Goal: Leave review/rating

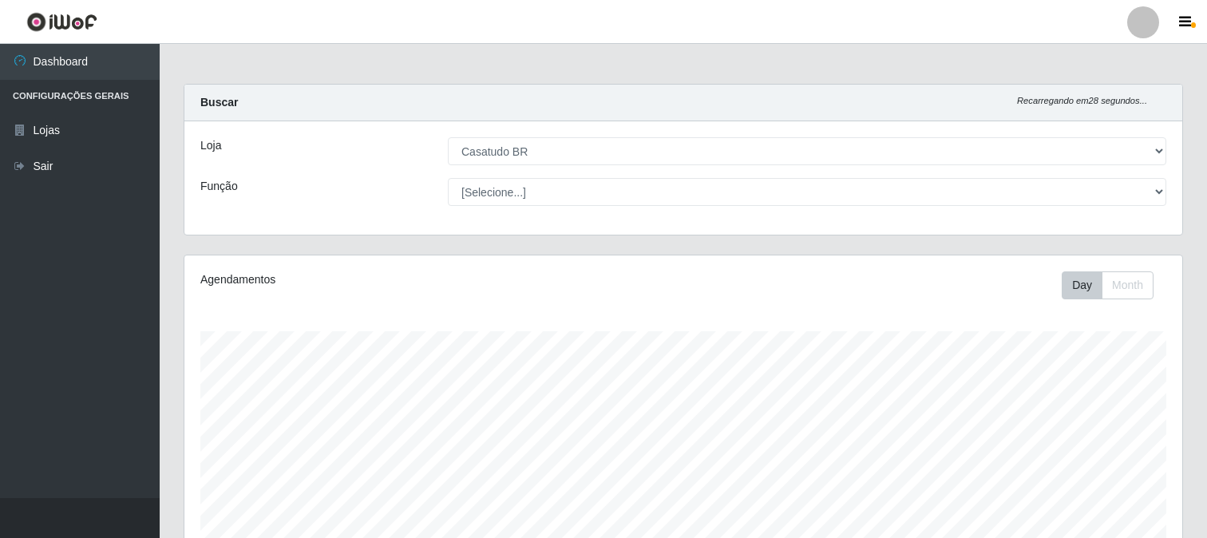
select select "197"
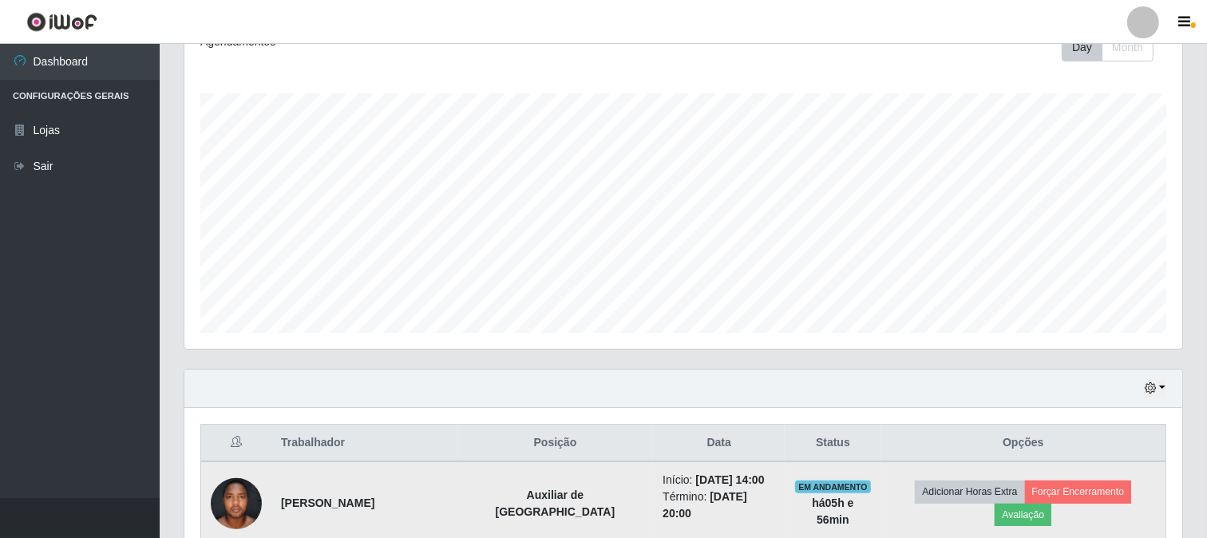
scroll to position [416, 0]
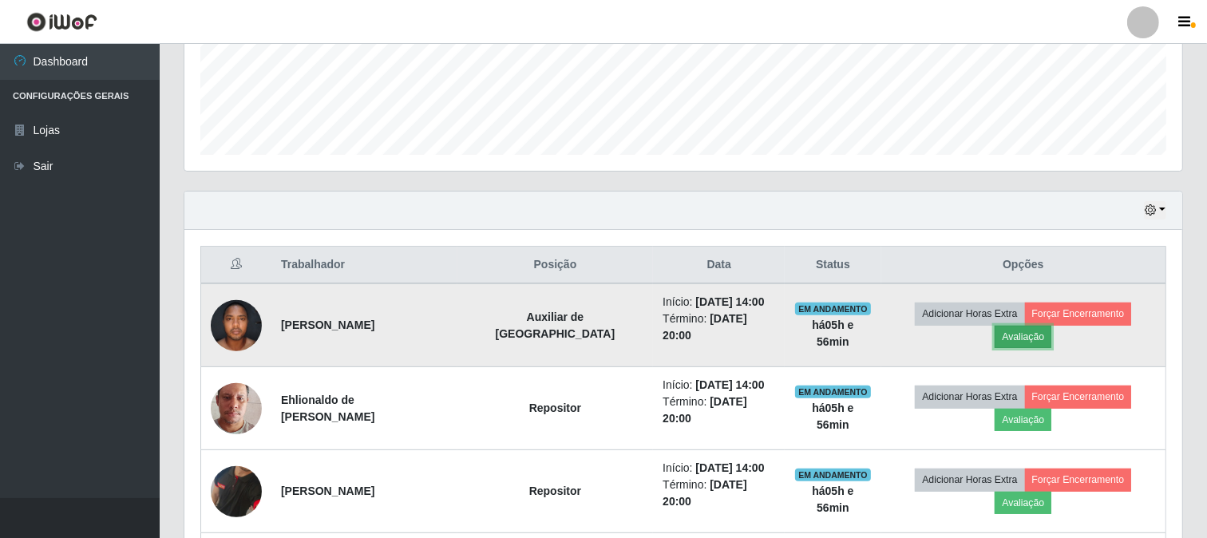
click at [1051, 327] on button "Avaliação" at bounding box center [1023, 337] width 57 height 22
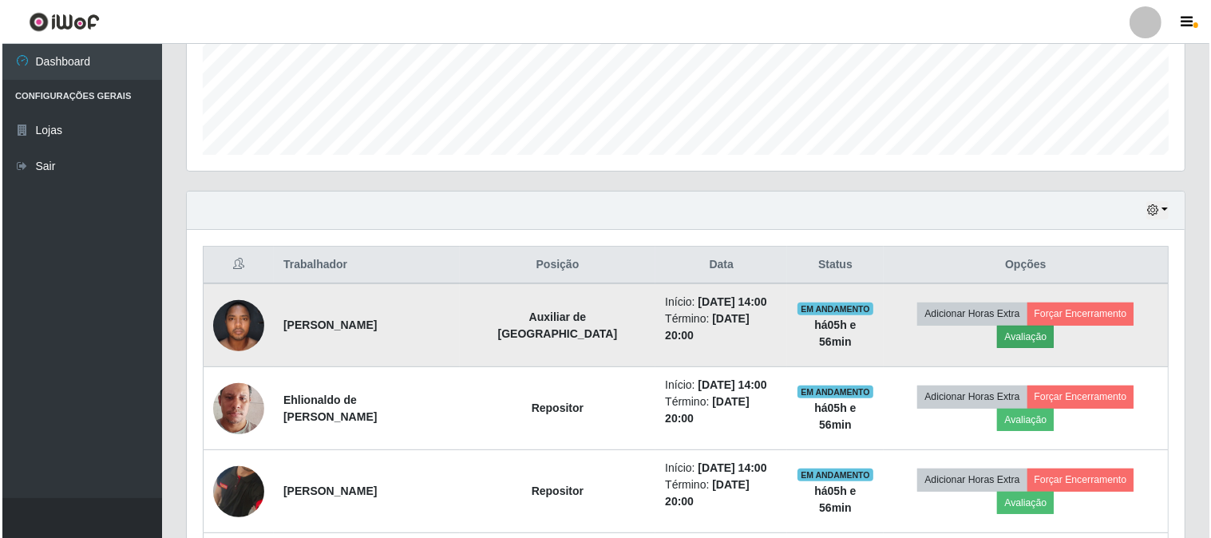
scroll to position [331, 988]
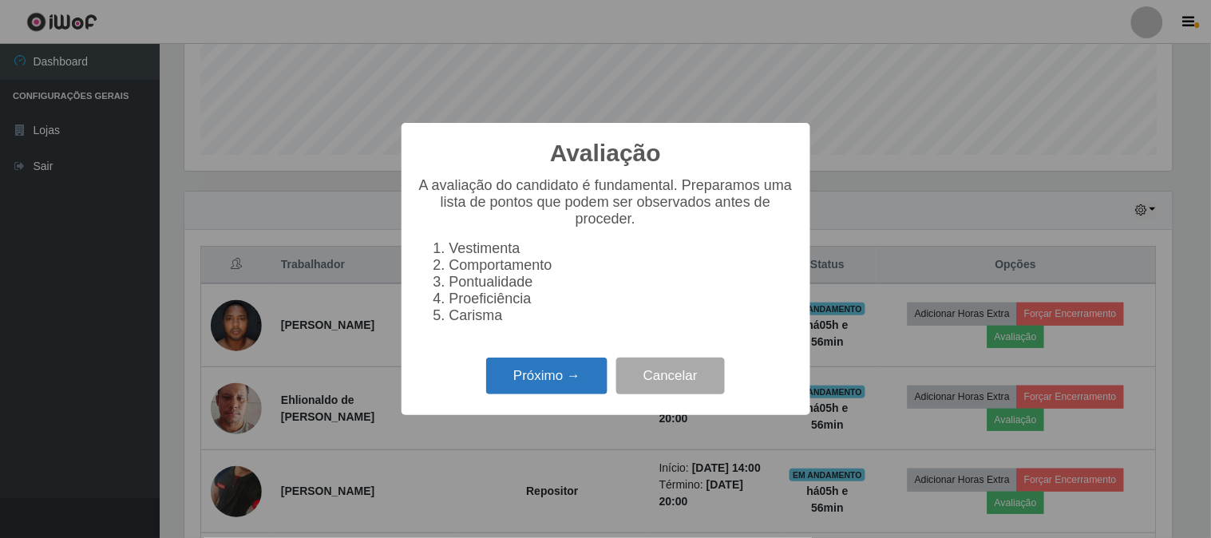
click at [523, 386] on button "Próximo →" at bounding box center [546, 377] width 121 height 38
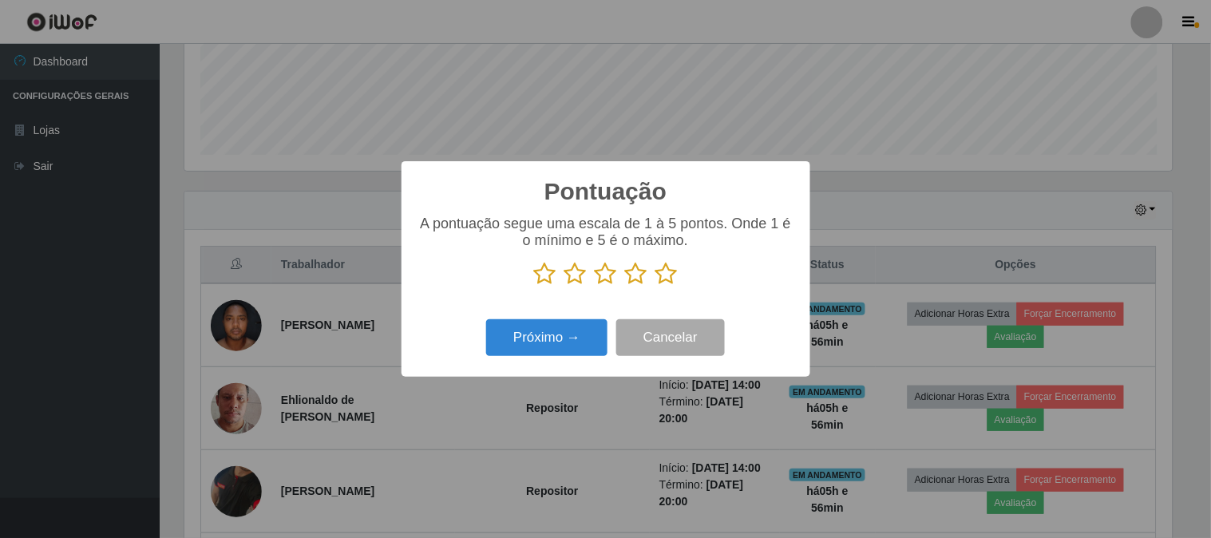
click at [667, 272] on icon at bounding box center [666, 274] width 22 height 24
click at [655, 286] on input "radio" at bounding box center [655, 286] width 0 height 0
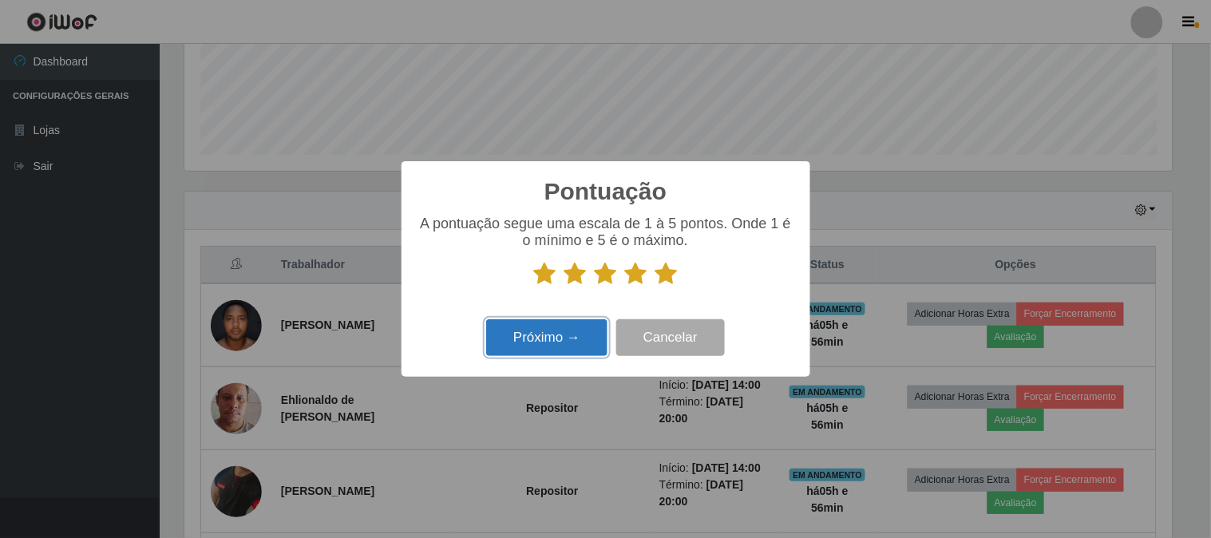
click at [564, 331] on button "Próximo →" at bounding box center [546, 338] width 121 height 38
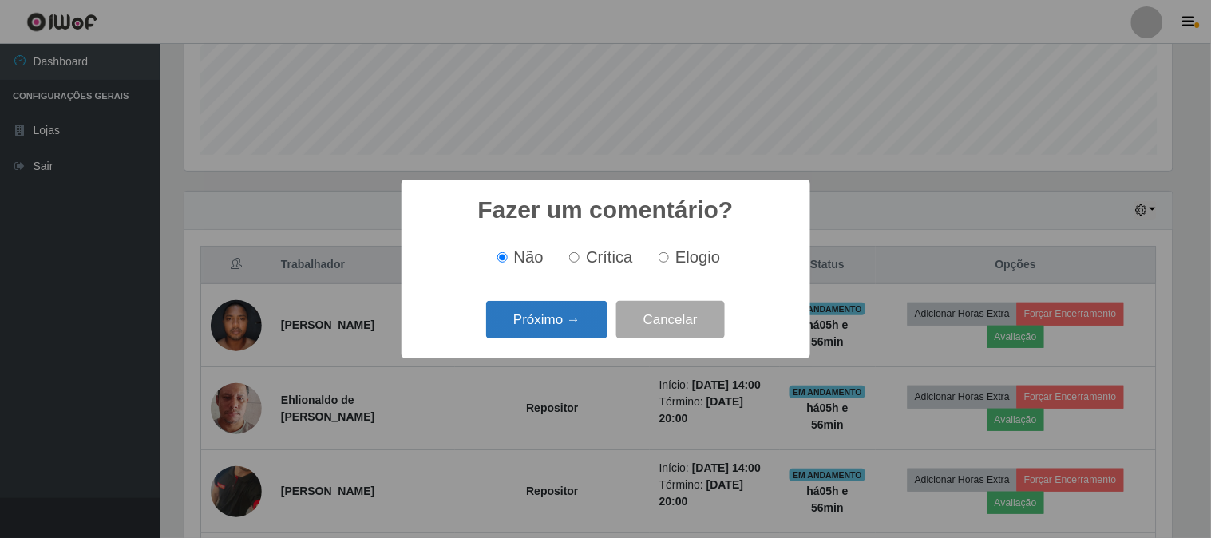
click at [563, 331] on button "Próximo →" at bounding box center [546, 320] width 121 height 38
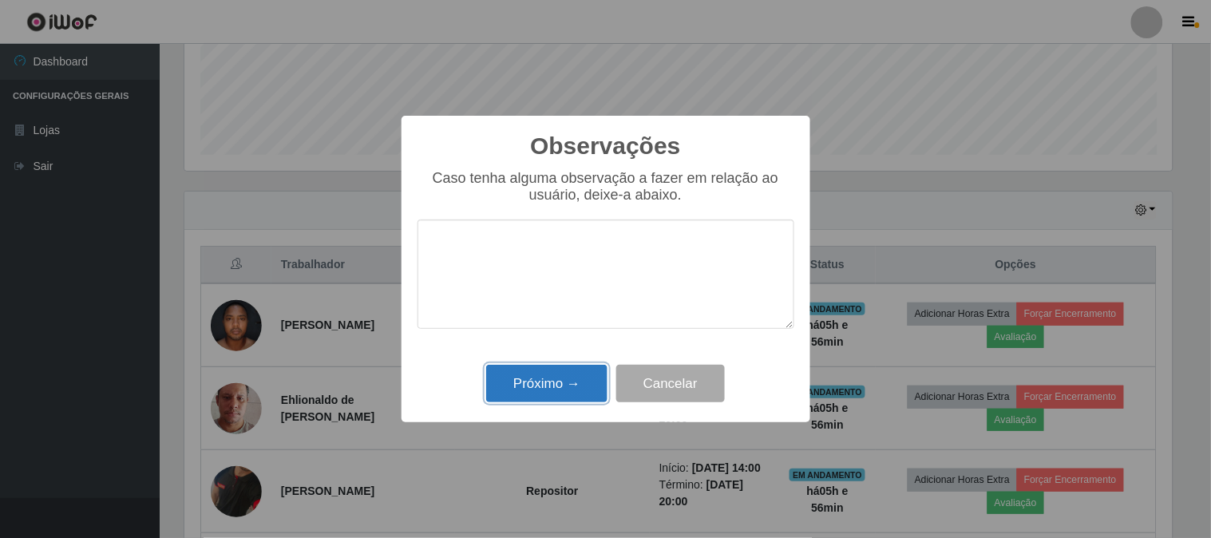
click at [568, 382] on button "Próximo →" at bounding box center [546, 384] width 121 height 38
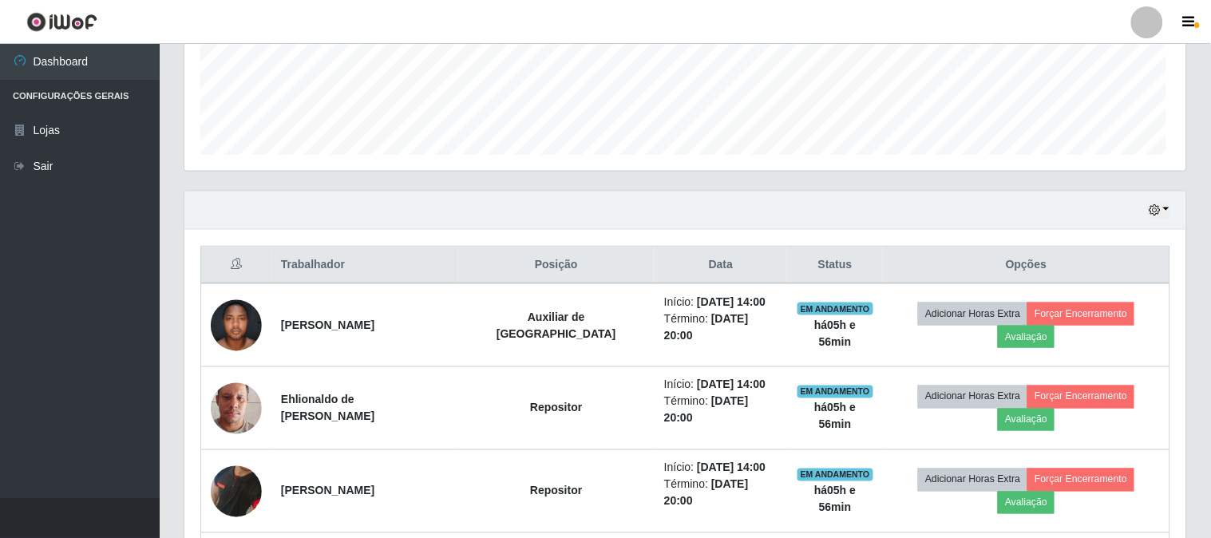
scroll to position [331, 998]
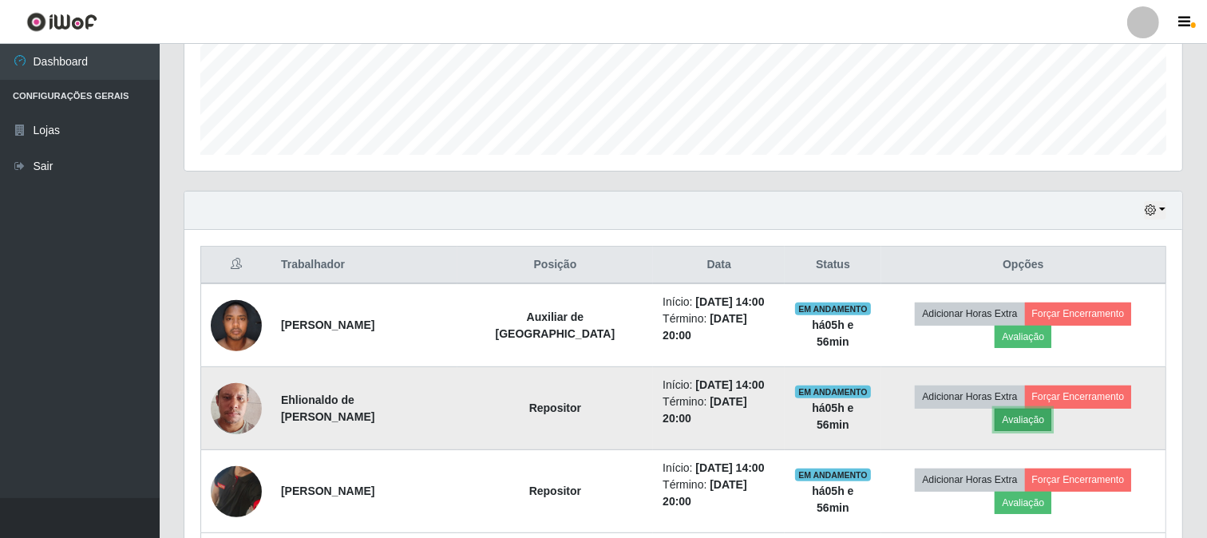
click at [1051, 409] on button "Avaliação" at bounding box center [1023, 420] width 57 height 22
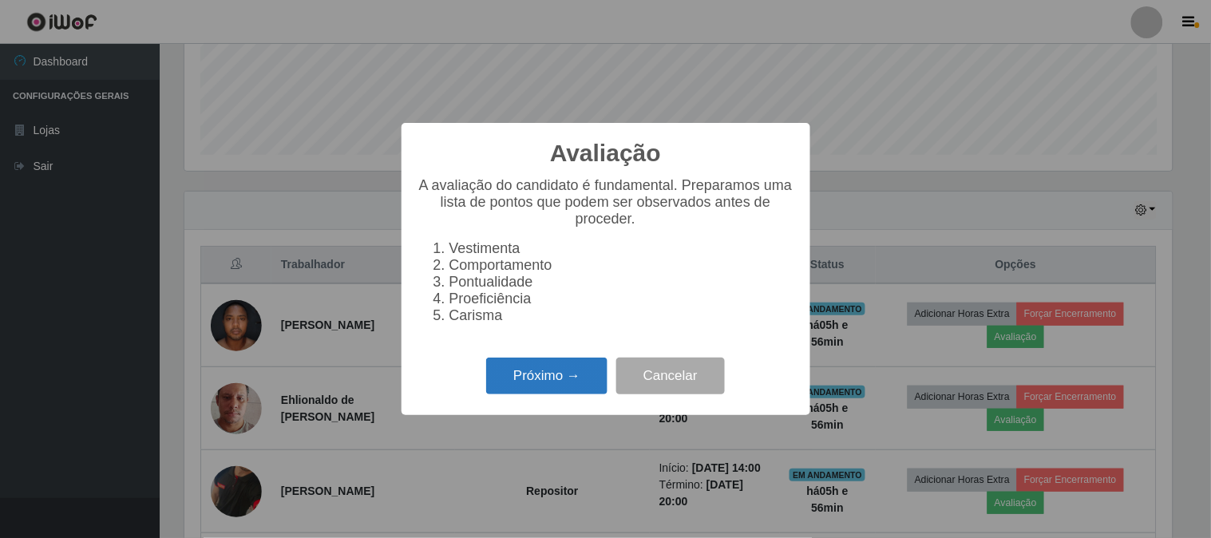
click at [525, 374] on button "Próximo →" at bounding box center [546, 377] width 121 height 38
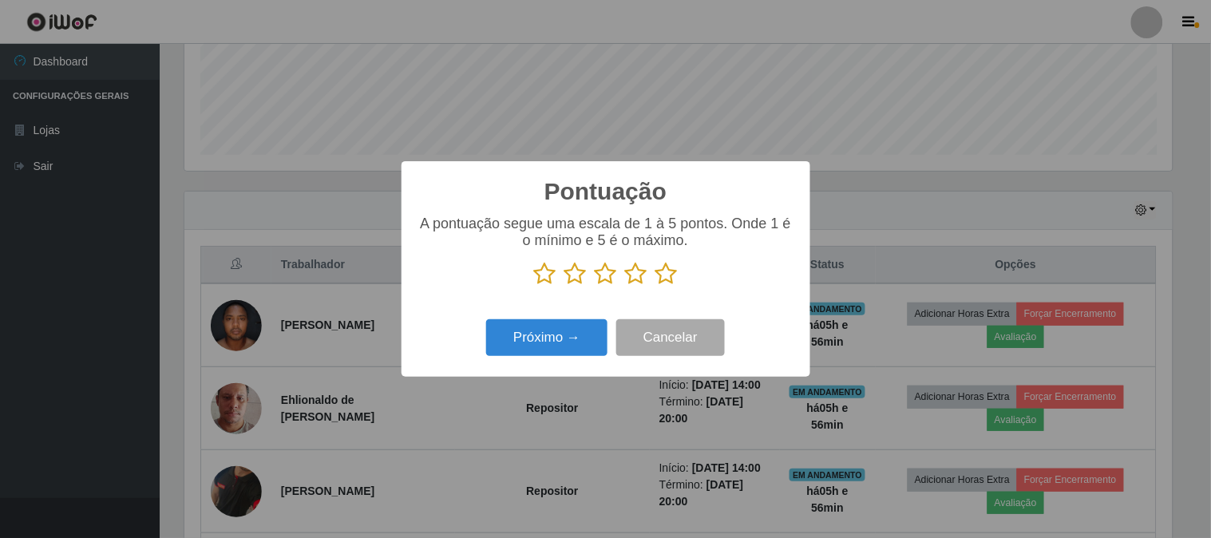
click at [668, 271] on icon at bounding box center [666, 274] width 22 height 24
click at [655, 286] on input "radio" at bounding box center [655, 286] width 0 height 0
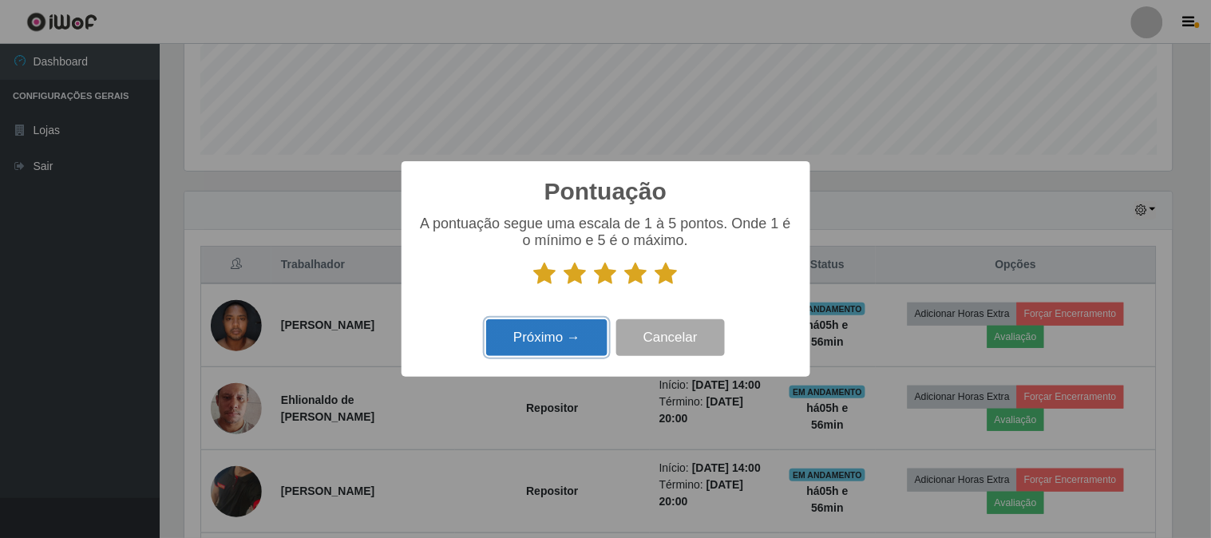
click at [520, 343] on button "Próximo →" at bounding box center [546, 338] width 121 height 38
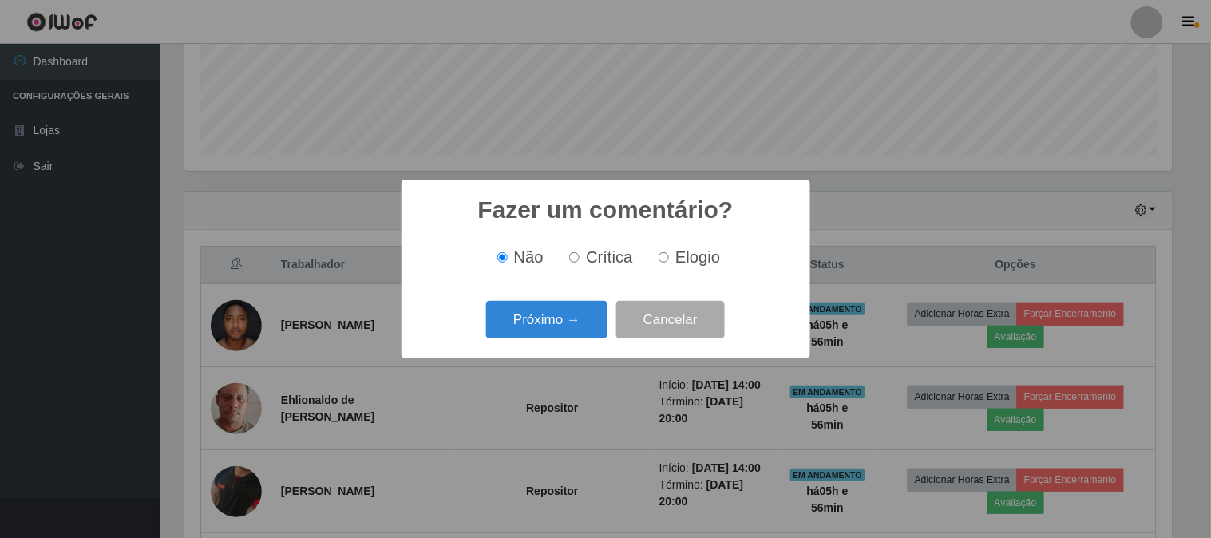
click at [515, 338] on button "Próximo →" at bounding box center [546, 320] width 121 height 38
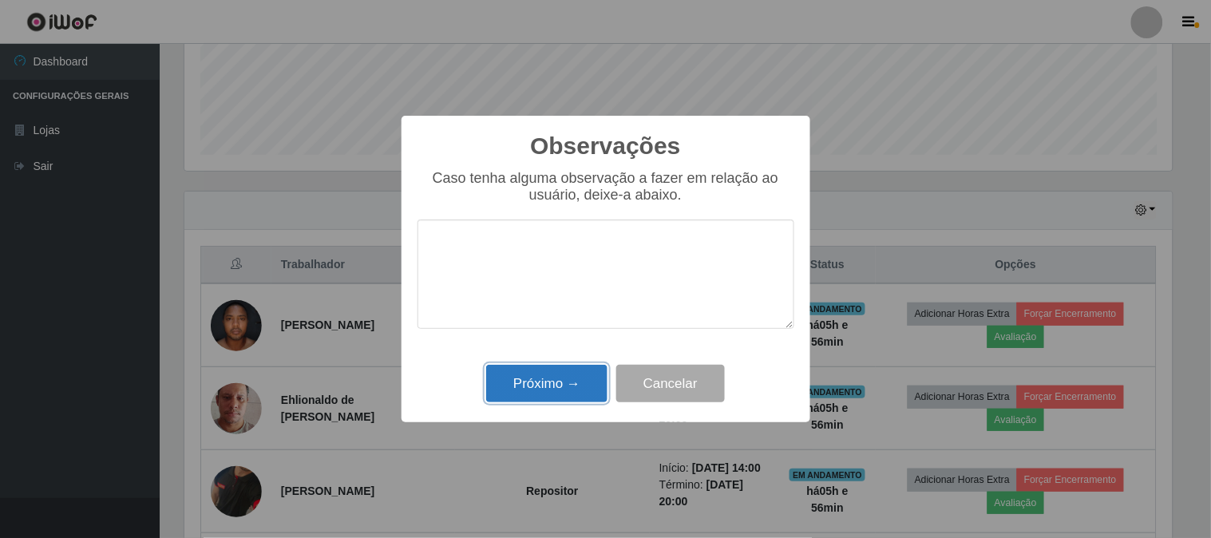
click at [554, 394] on button "Próximo →" at bounding box center [546, 384] width 121 height 38
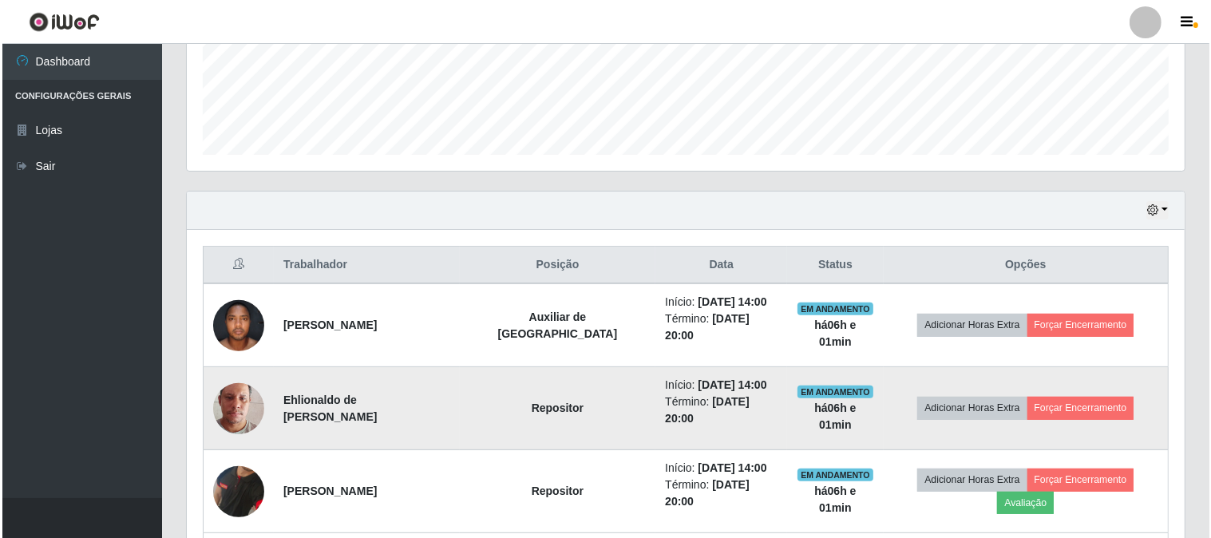
scroll to position [593, 0]
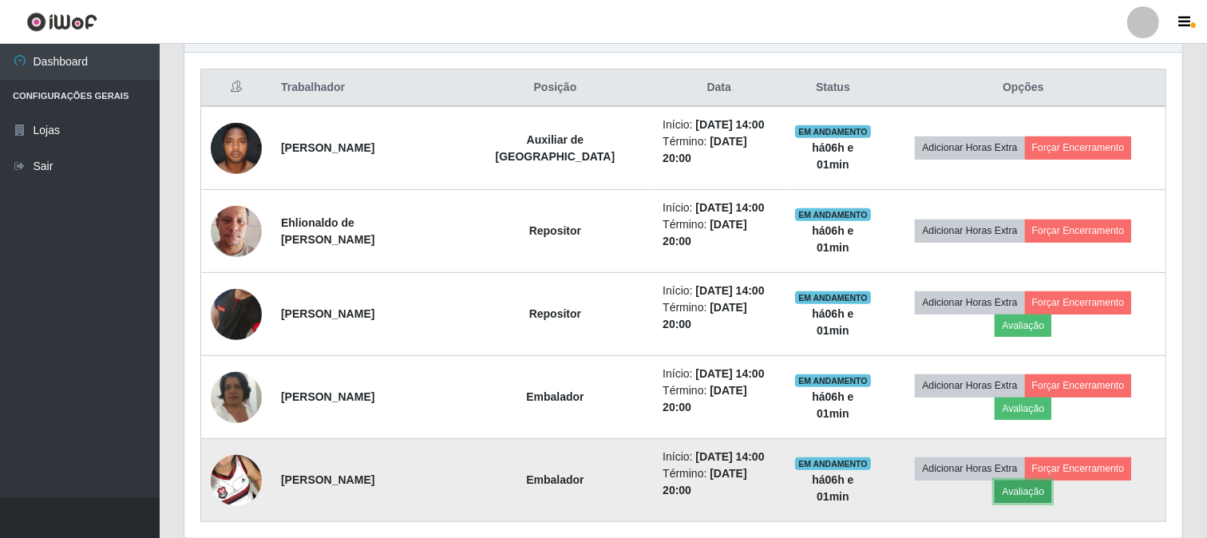
click at [1051, 481] on button "Avaliação" at bounding box center [1023, 492] width 57 height 22
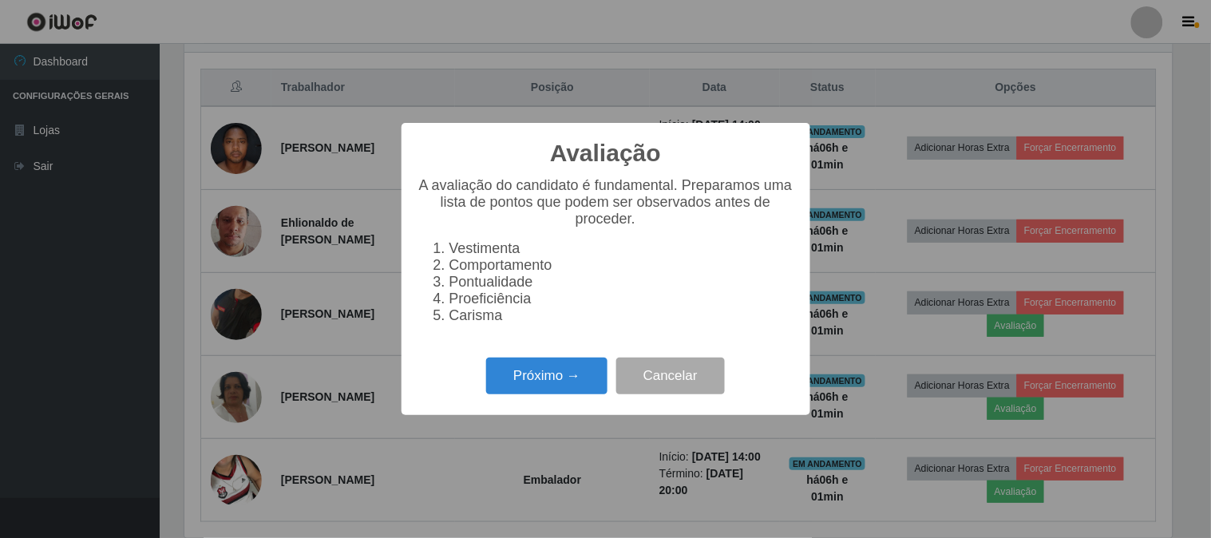
scroll to position [331, 988]
click at [554, 375] on button "Próximo →" at bounding box center [546, 377] width 121 height 38
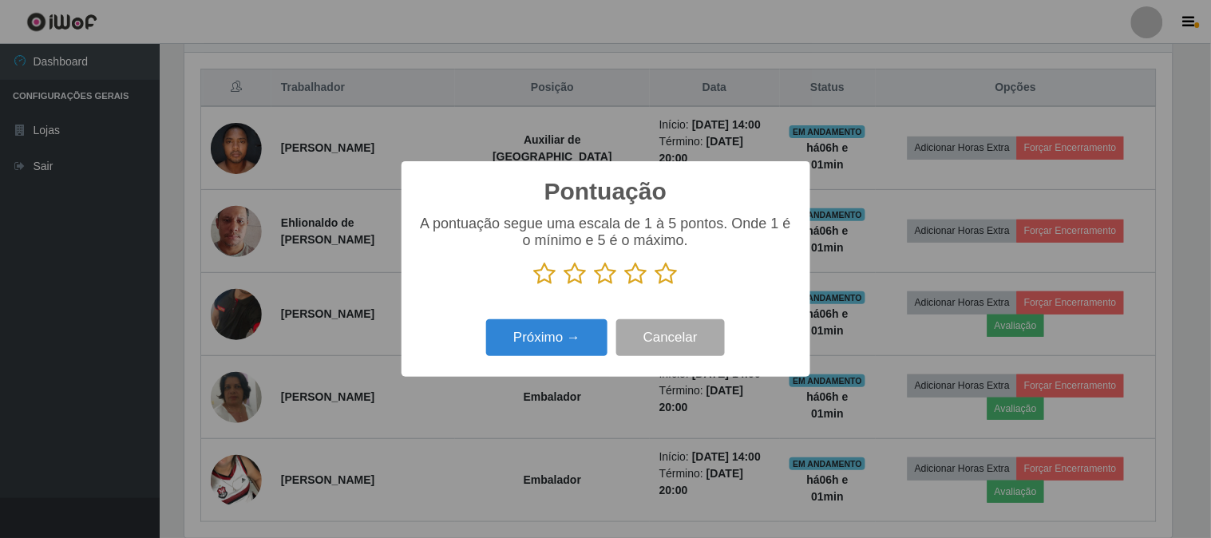
scroll to position [798004, 797347]
click at [659, 275] on icon at bounding box center [666, 274] width 22 height 24
click at [655, 286] on input "radio" at bounding box center [655, 286] width 0 height 0
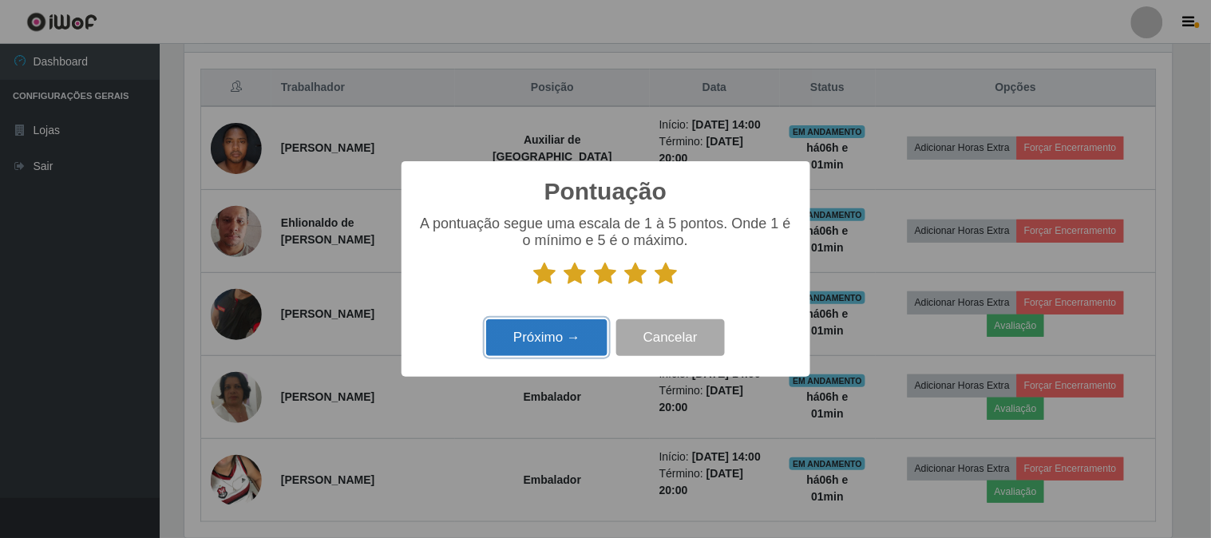
click at [596, 341] on button "Próximo →" at bounding box center [546, 338] width 121 height 38
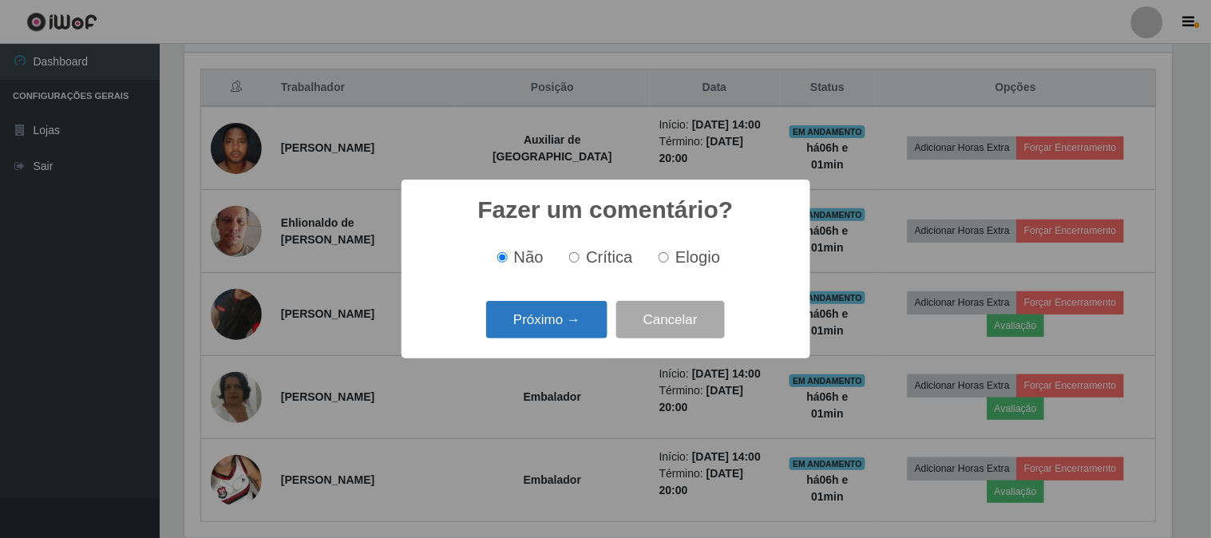
click at [562, 322] on button "Próximo →" at bounding box center [546, 320] width 121 height 38
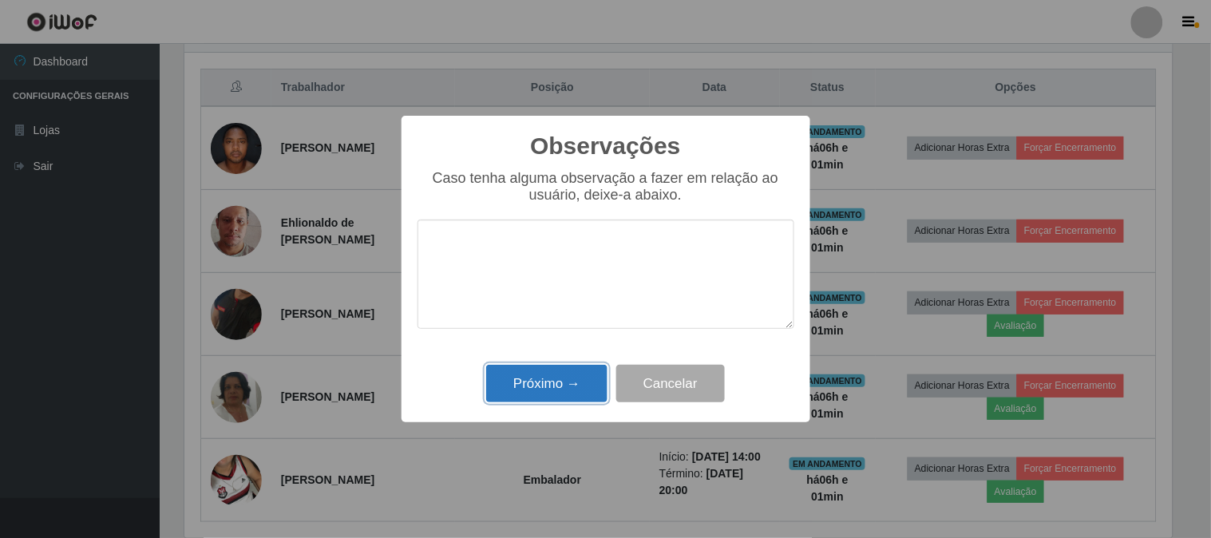
click at [559, 384] on button "Próximo →" at bounding box center [546, 384] width 121 height 38
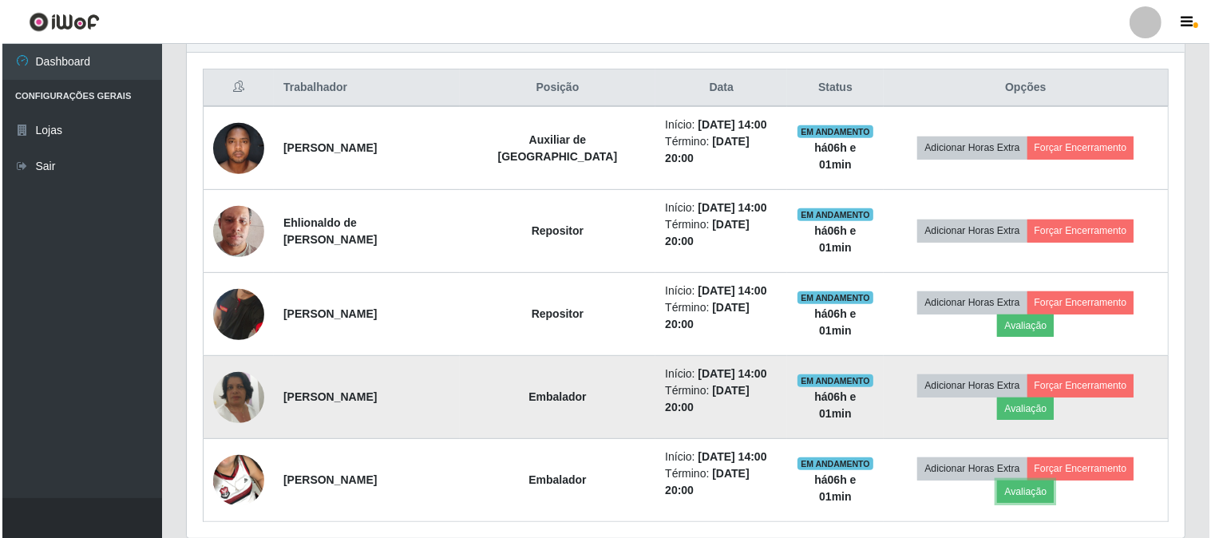
scroll to position [331, 998]
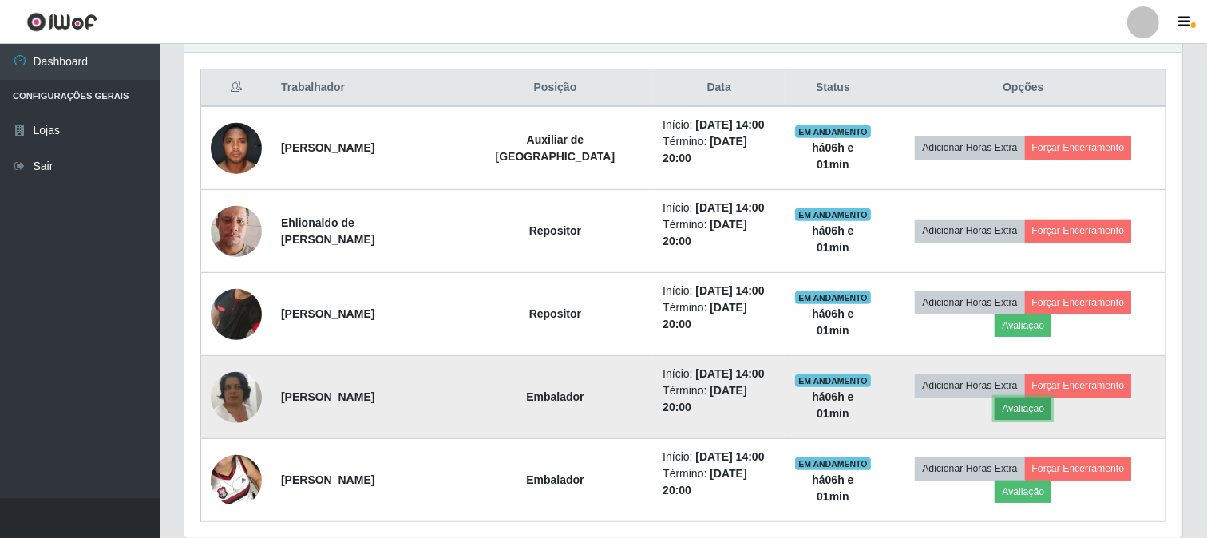
click at [1051, 398] on button "Avaliação" at bounding box center [1023, 409] width 57 height 22
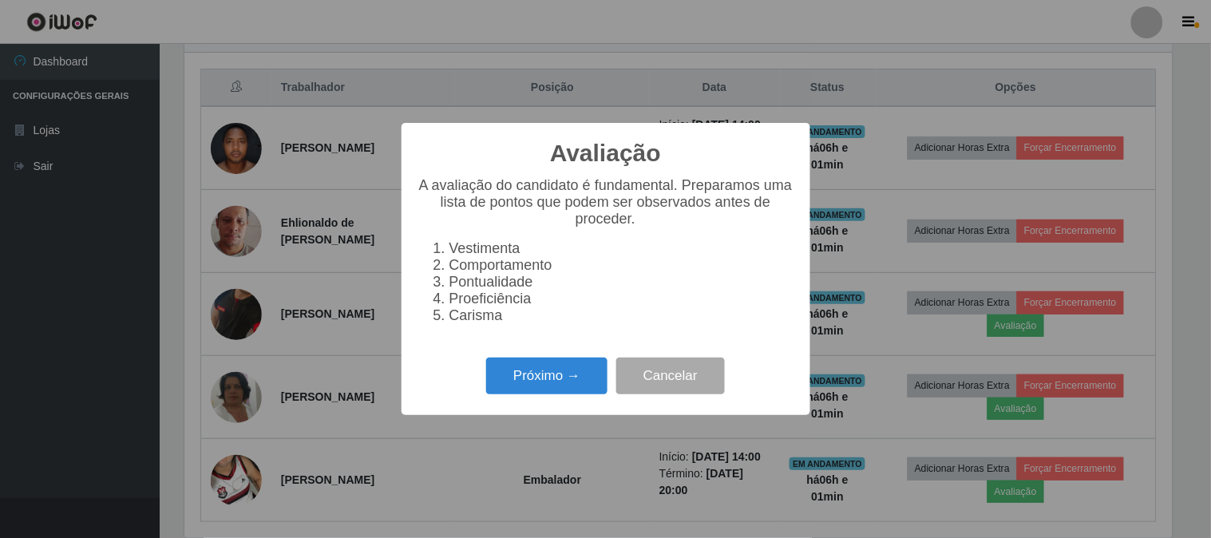
scroll to position [331, 988]
click at [520, 379] on button "Próximo →" at bounding box center [546, 377] width 121 height 38
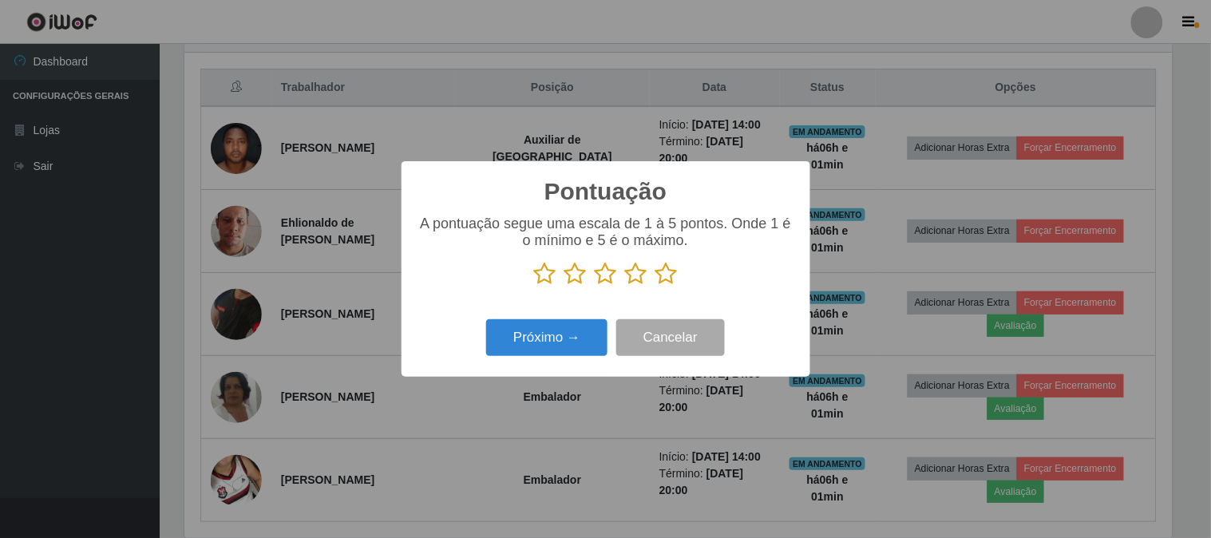
click at [667, 278] on icon at bounding box center [666, 274] width 22 height 24
click at [655, 286] on input "radio" at bounding box center [655, 286] width 0 height 0
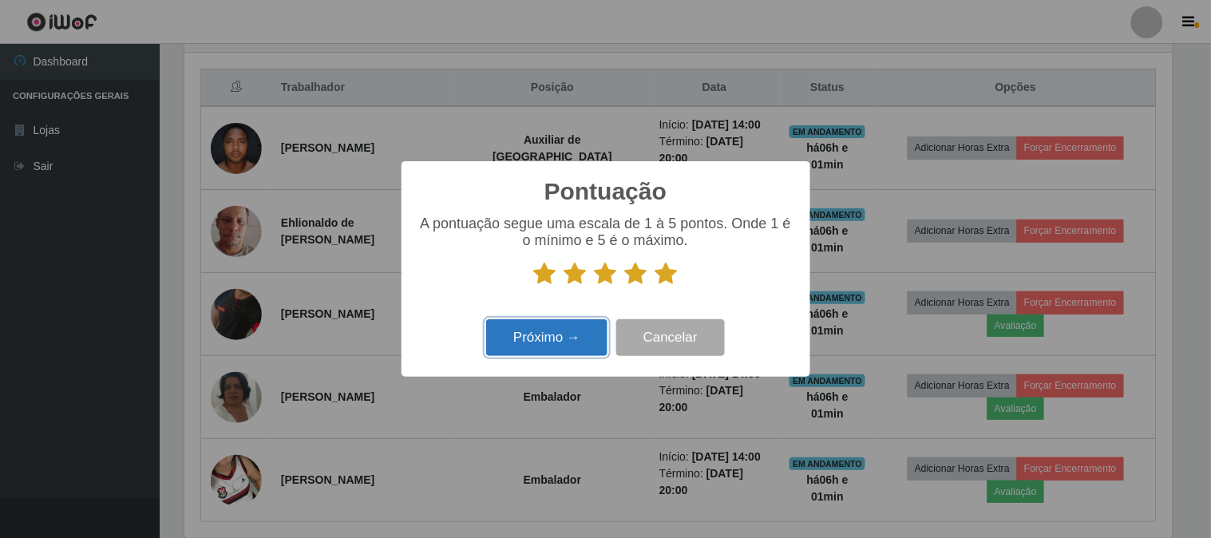
click at [551, 339] on button "Próximo →" at bounding box center [546, 338] width 121 height 38
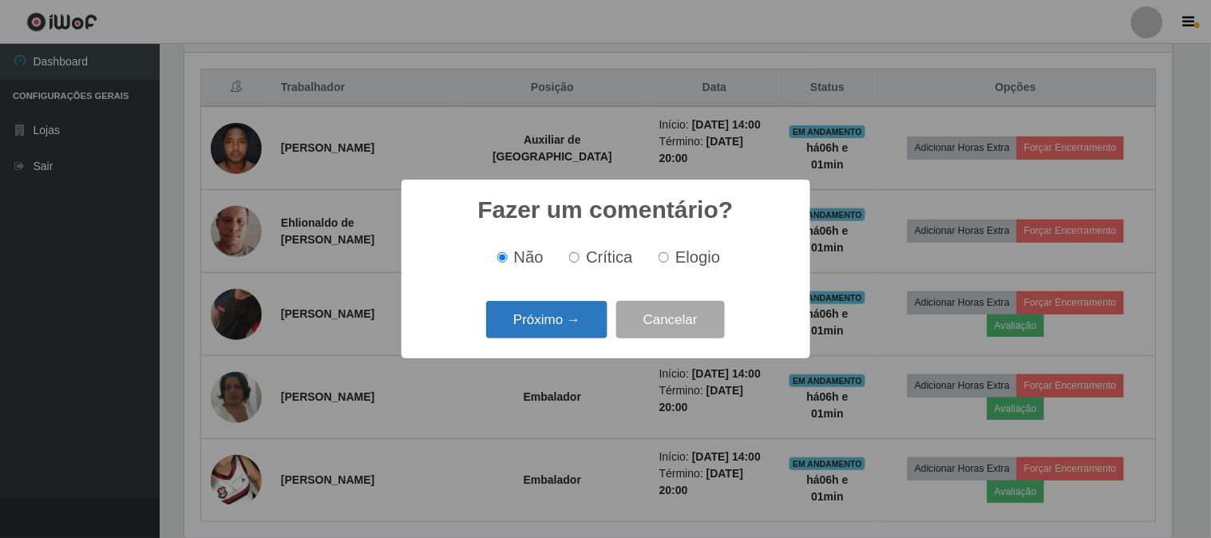
click at [563, 319] on button "Próximo →" at bounding box center [546, 320] width 121 height 38
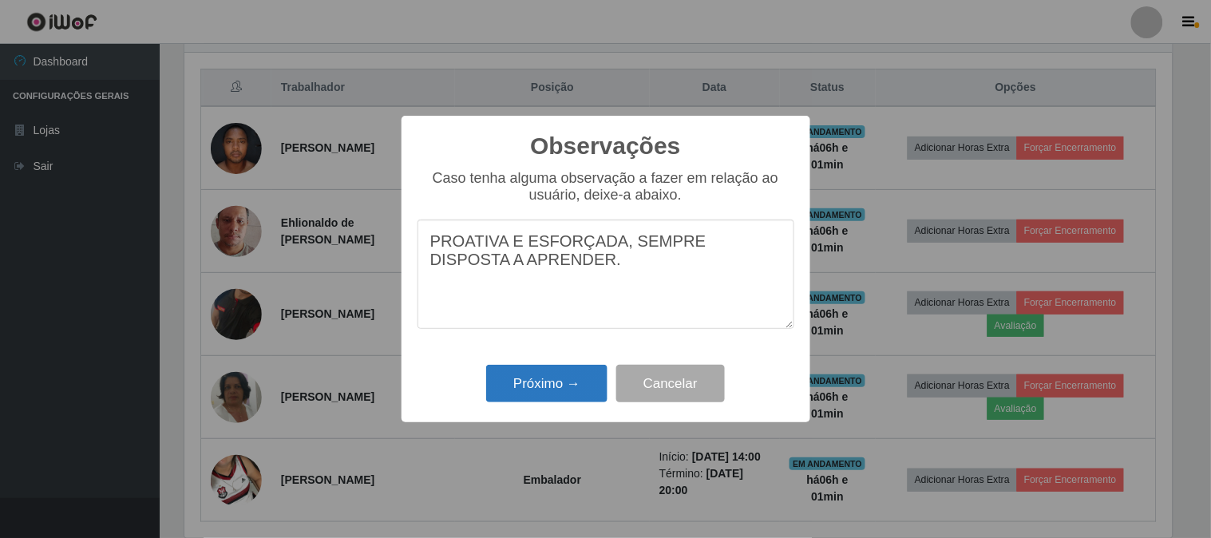
type textarea "PROATIVA E ESFORÇADA, SEMPRE DISPOSTA A APRENDER."
click at [568, 394] on button "Próximo →" at bounding box center [546, 384] width 121 height 38
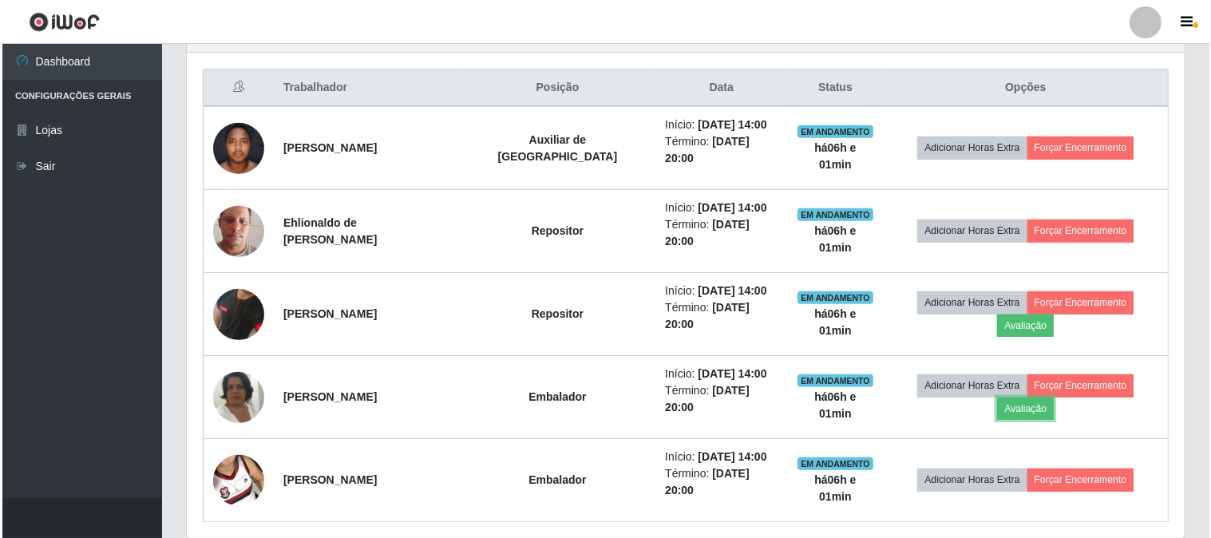
scroll to position [331, 998]
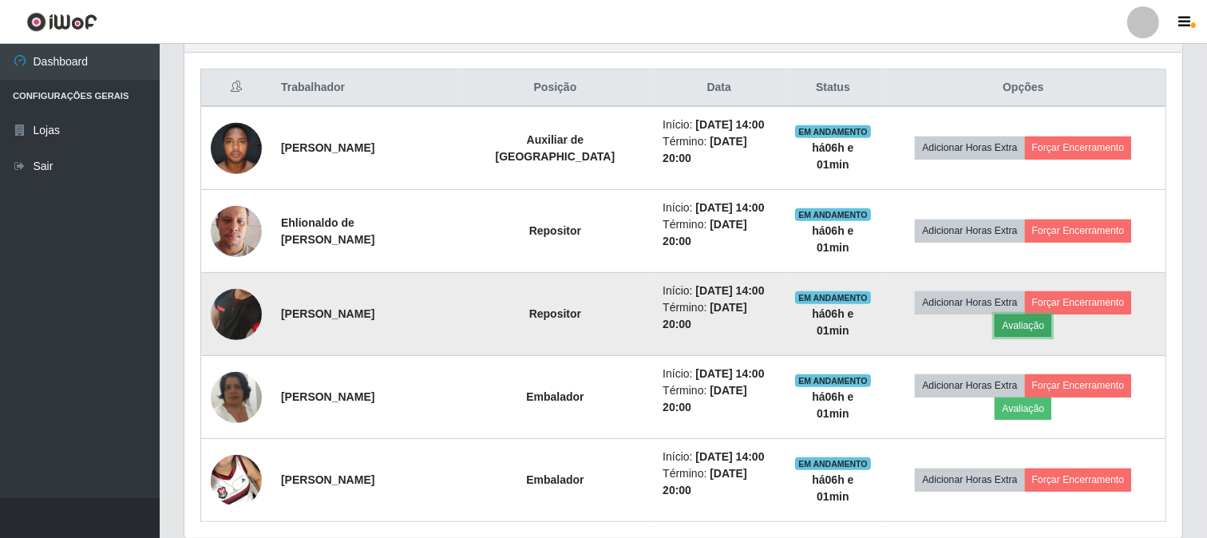
click at [1051, 315] on button "Avaliação" at bounding box center [1023, 326] width 57 height 22
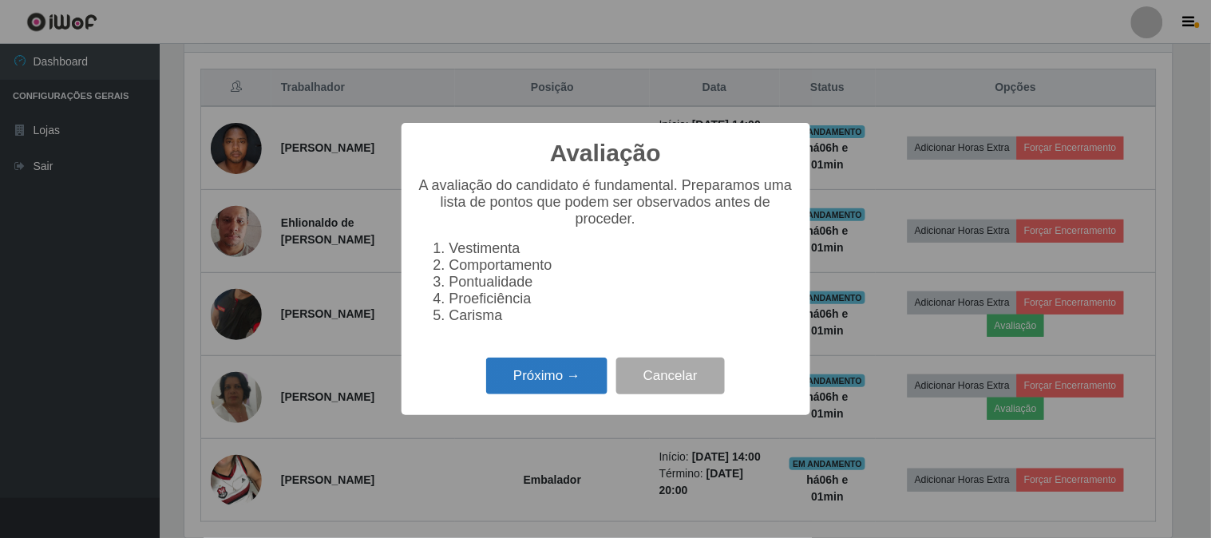
click at [560, 383] on button "Próximo →" at bounding box center [546, 377] width 121 height 38
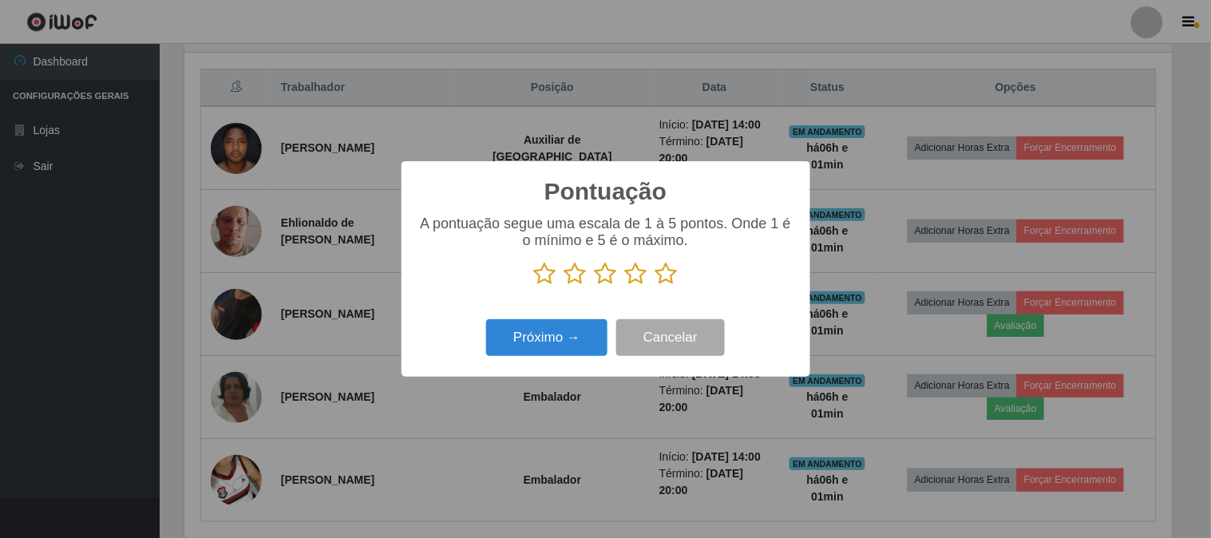
click at [665, 275] on icon at bounding box center [666, 274] width 22 height 24
click at [655, 286] on input "radio" at bounding box center [655, 286] width 0 height 0
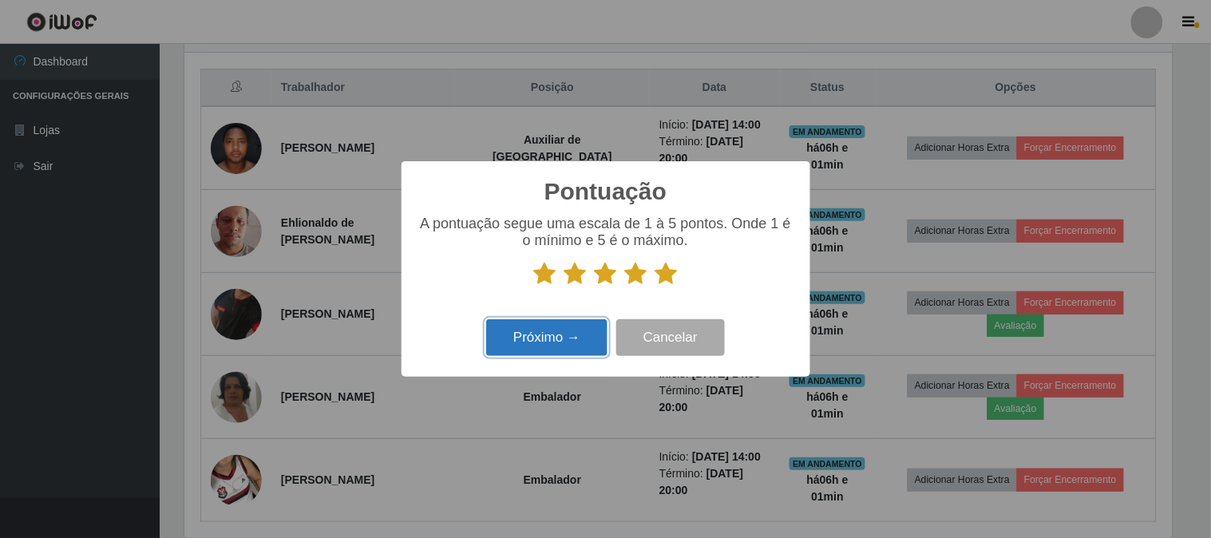
click at [548, 327] on button "Próximo →" at bounding box center [546, 338] width 121 height 38
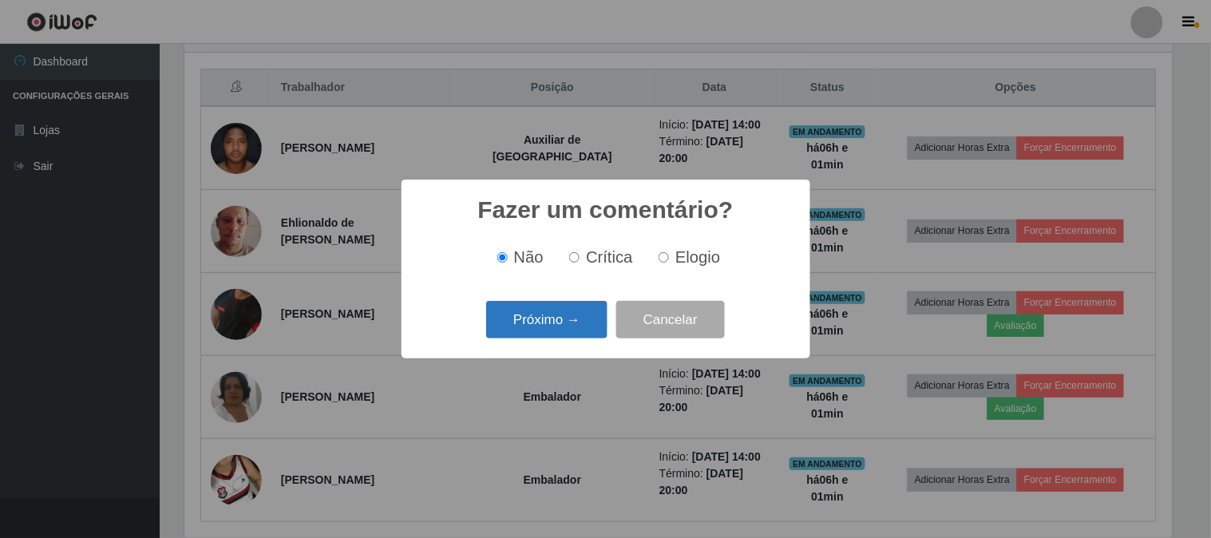
click at [549, 317] on button "Próximo →" at bounding box center [546, 320] width 121 height 38
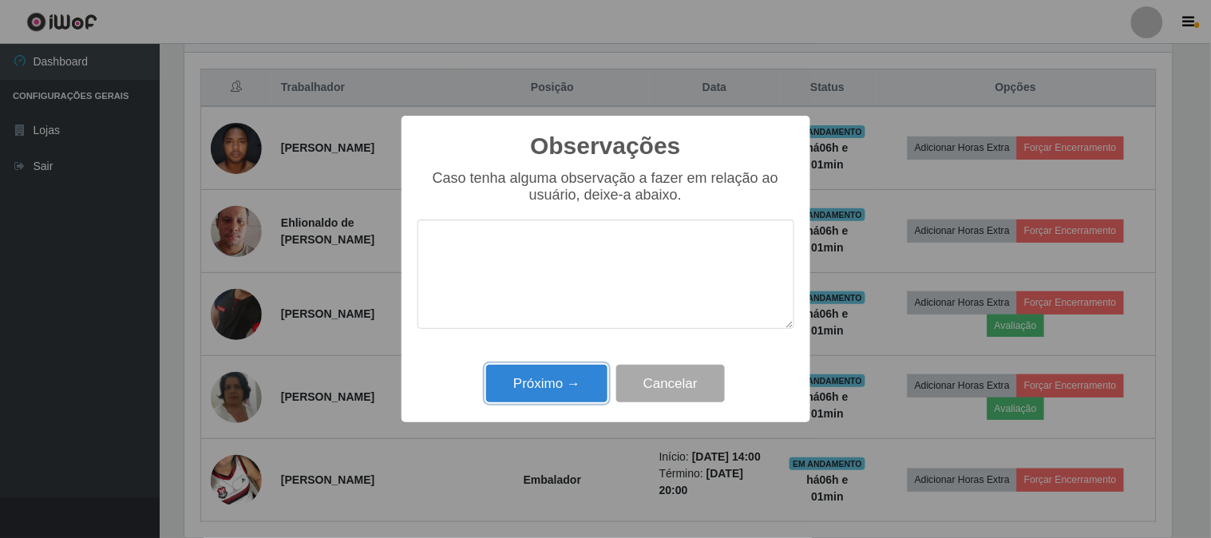
drag, startPoint x: 540, startPoint y: 378, endPoint x: 806, endPoint y: 351, distance: 267.9
click at [541, 378] on button "Próximo →" at bounding box center [546, 384] width 121 height 38
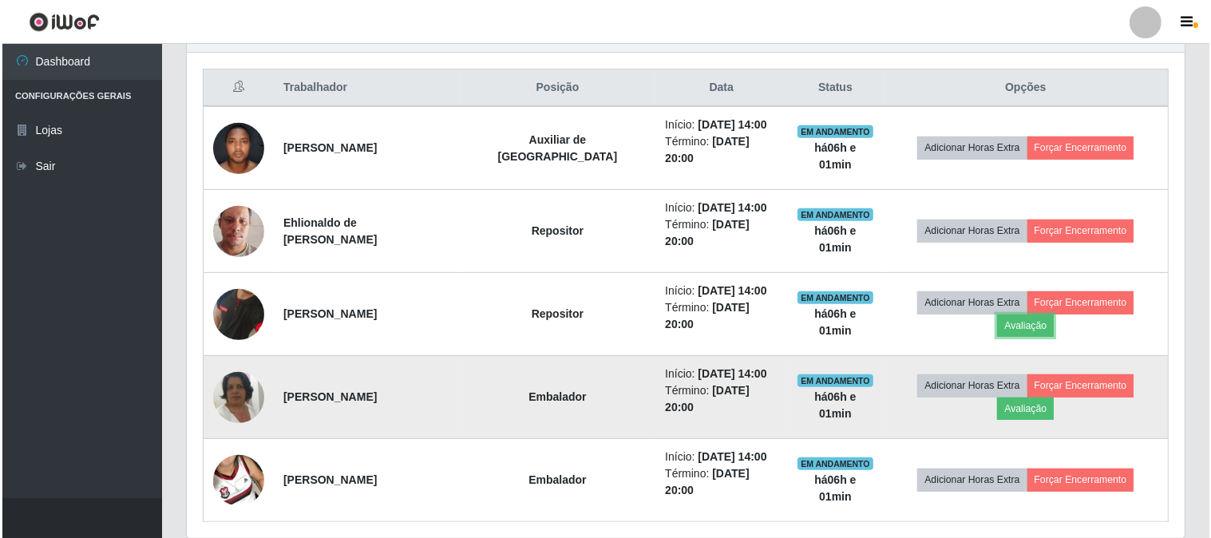
scroll to position [331, 998]
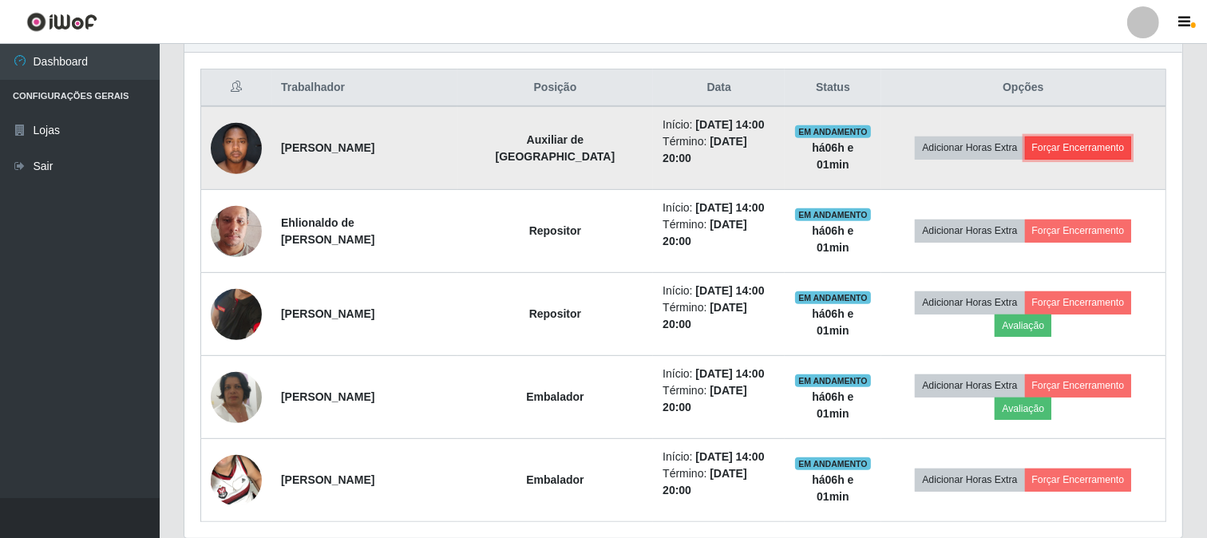
click at [1103, 146] on button "Forçar Encerramento" at bounding box center [1078, 148] width 107 height 22
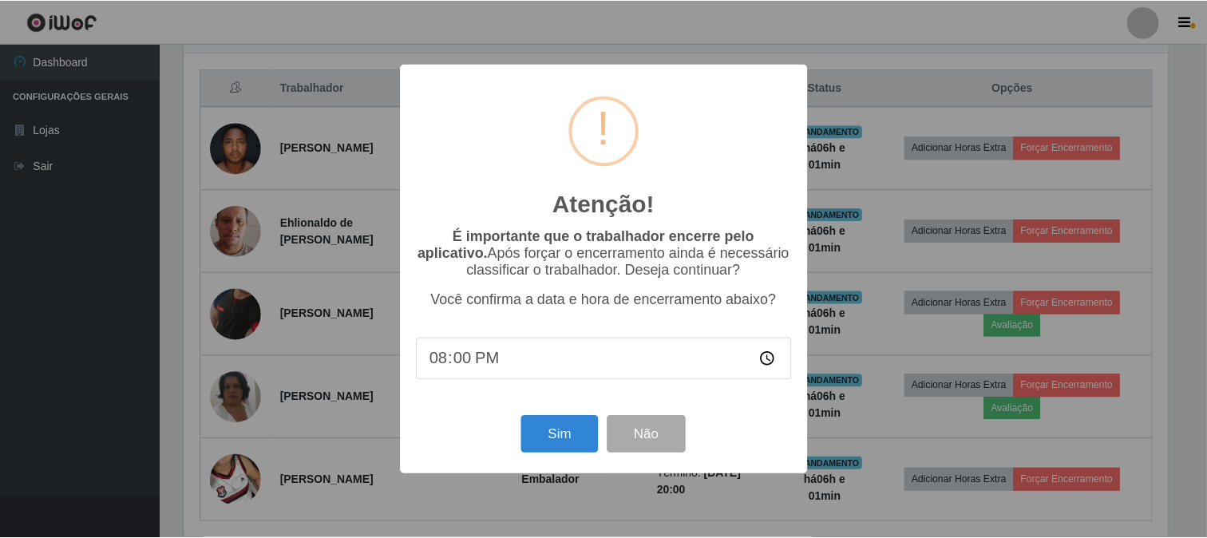
scroll to position [331, 988]
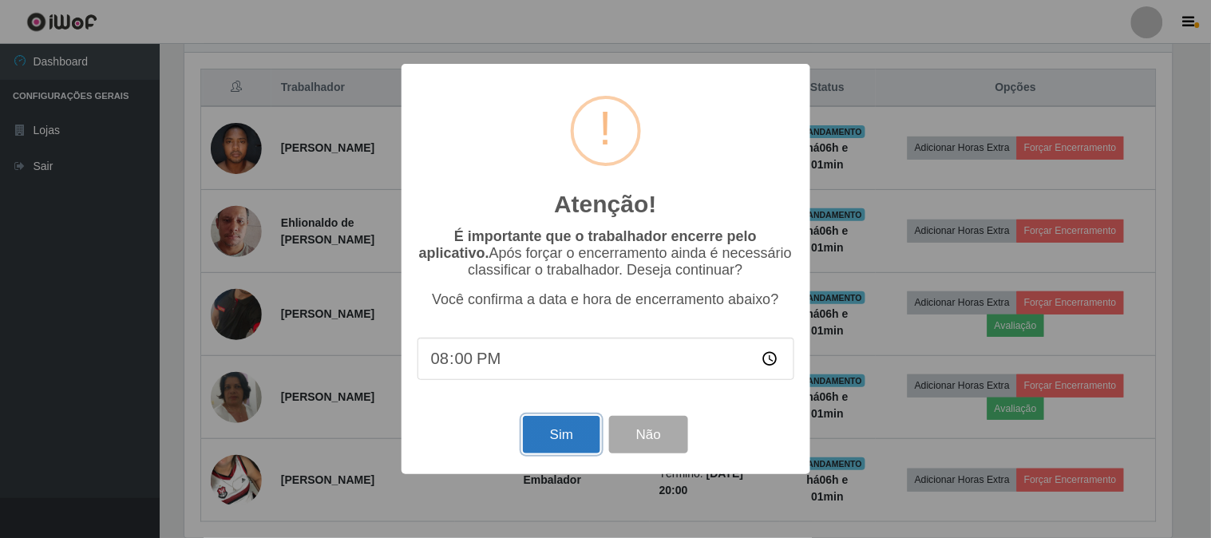
click at [567, 444] on button "Sim" at bounding box center [561, 435] width 77 height 38
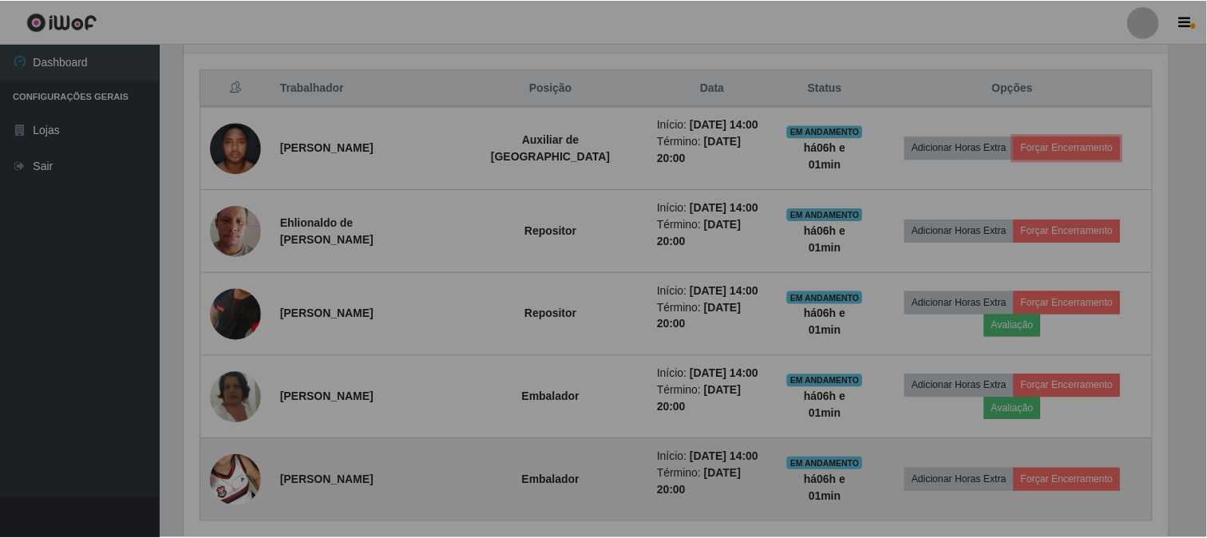
scroll to position [331, 998]
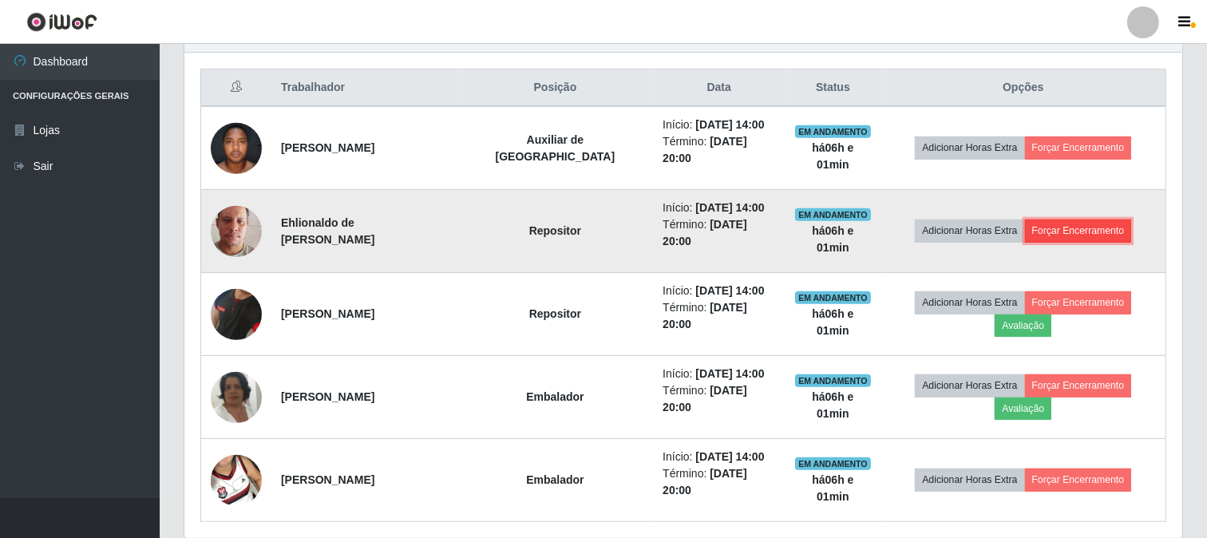
click at [1092, 220] on button "Forçar Encerramento" at bounding box center [1078, 231] width 107 height 22
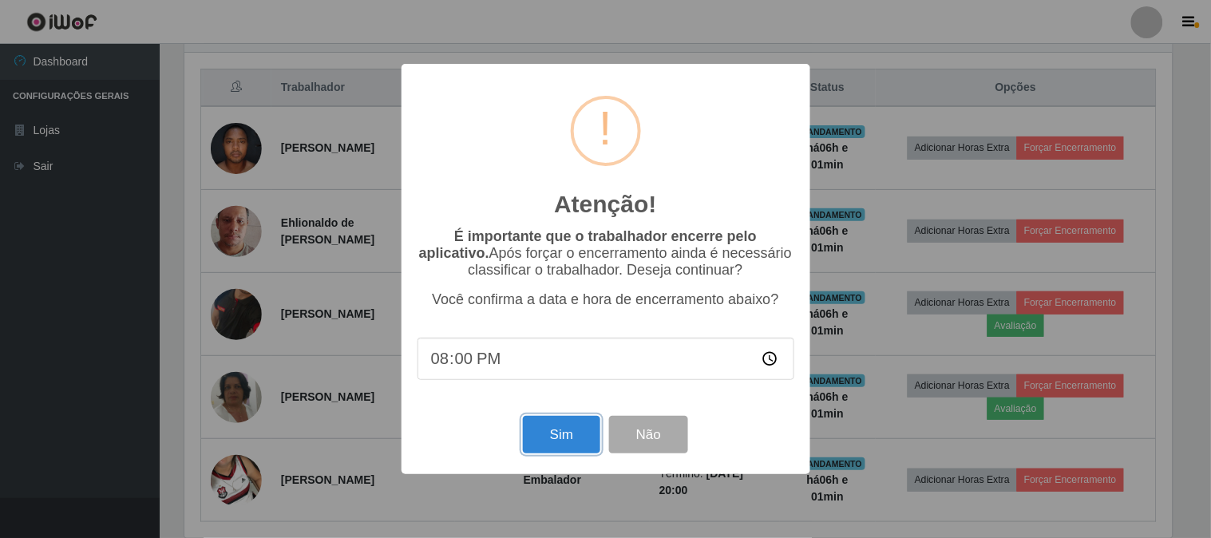
drag, startPoint x: 540, startPoint y: 443, endPoint x: 609, endPoint y: 400, distance: 81.1
click at [556, 436] on button "Sim" at bounding box center [561, 435] width 77 height 38
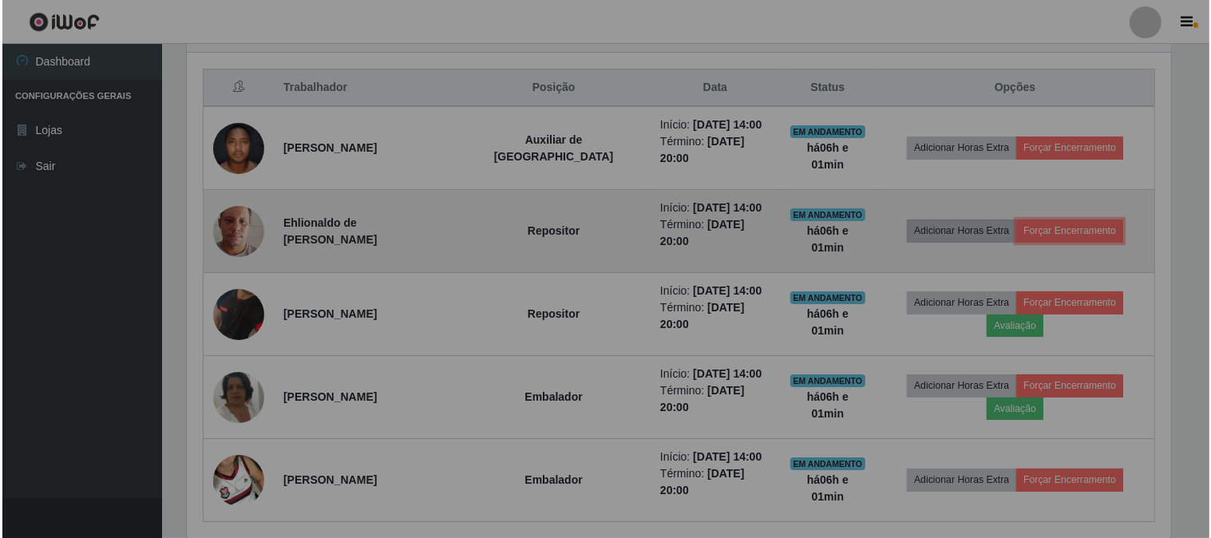
scroll to position [331, 998]
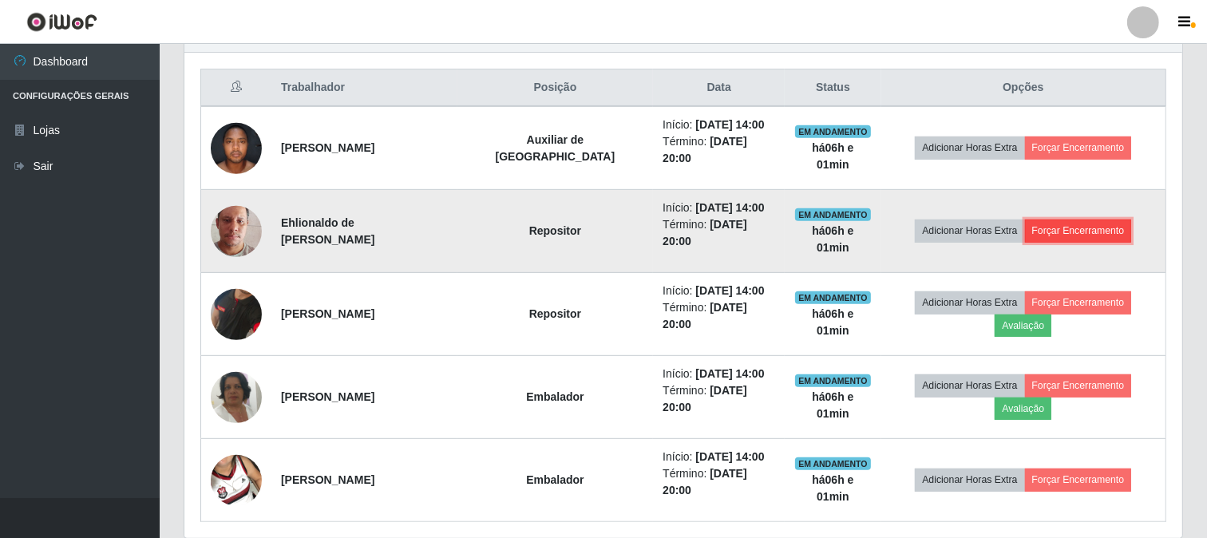
click at [1055, 220] on button "Forçar Encerramento" at bounding box center [1078, 231] width 107 height 22
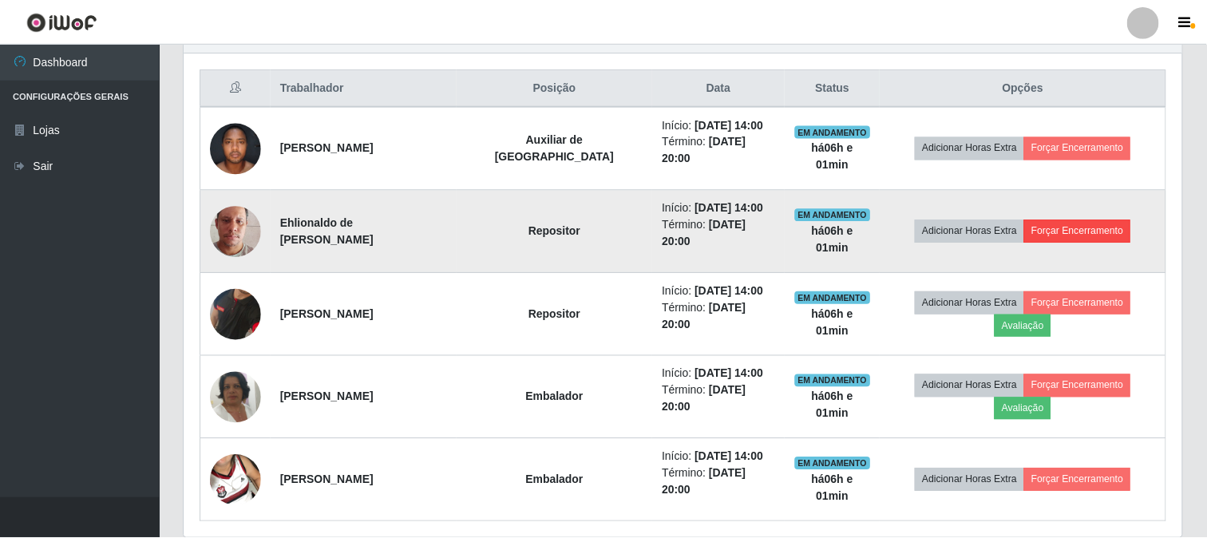
scroll to position [331, 988]
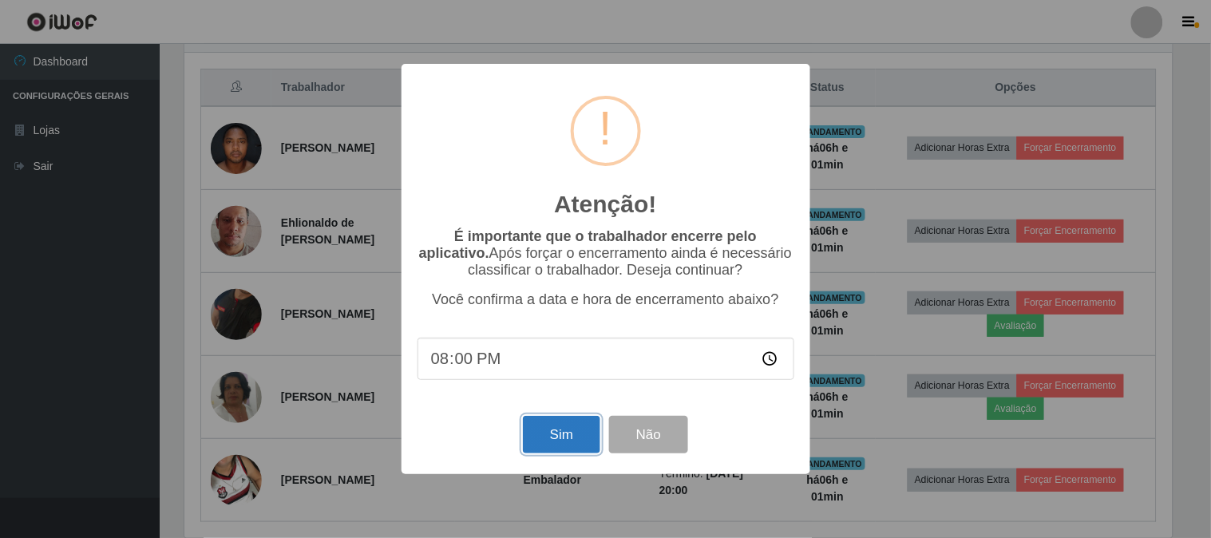
drag, startPoint x: 552, startPoint y: 441, endPoint x: 552, endPoint y: 427, distance: 13.6
click at [552, 433] on button "Sim" at bounding box center [561, 435] width 77 height 38
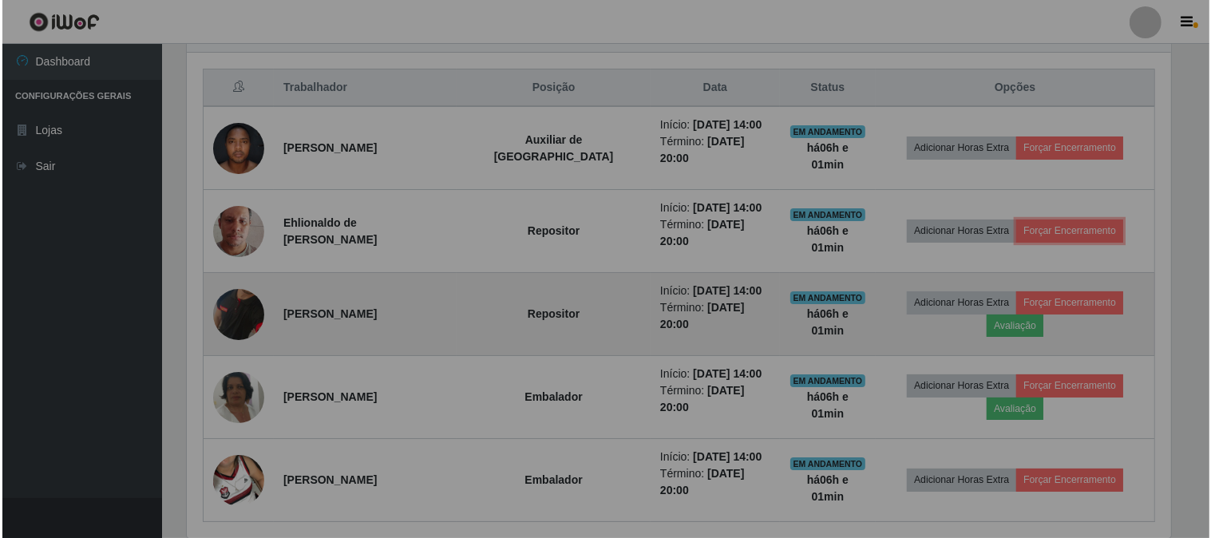
scroll to position [331, 998]
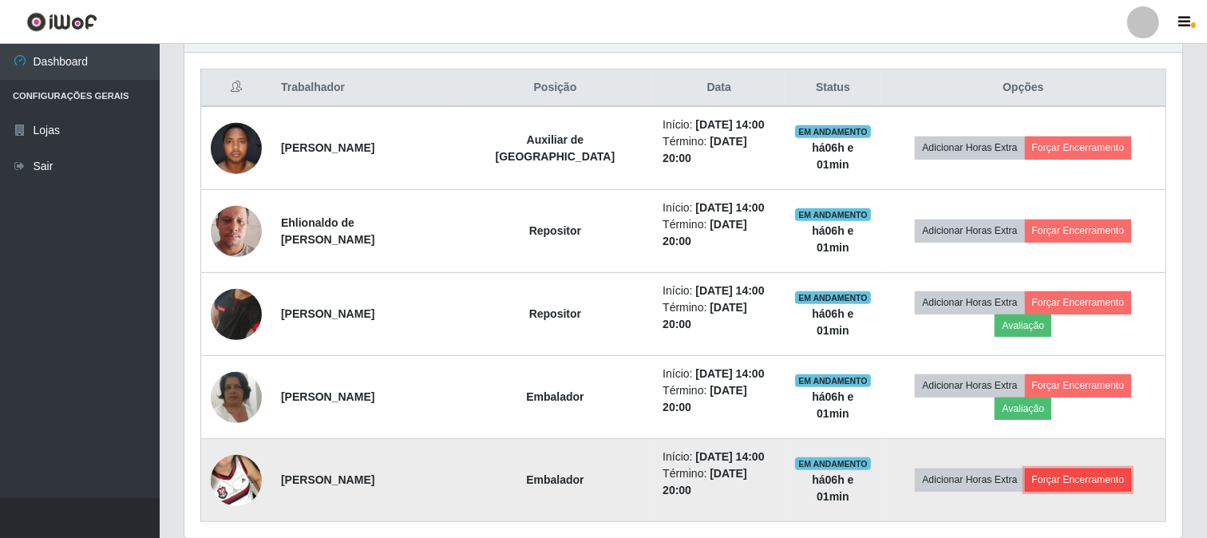
click at [1090, 469] on button "Forçar Encerramento" at bounding box center [1078, 480] width 107 height 22
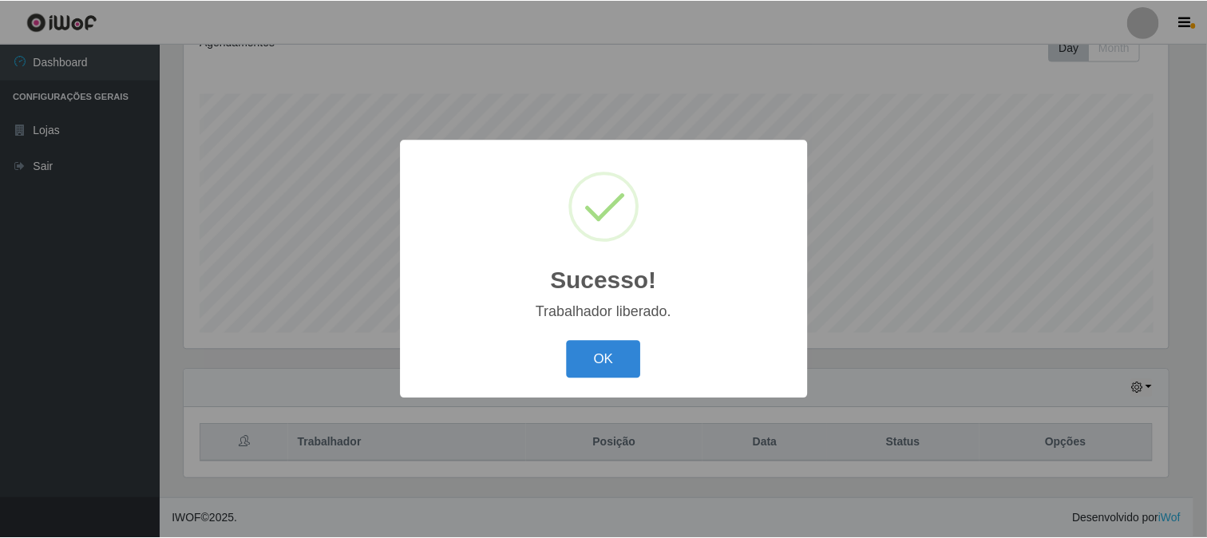
scroll to position [237, 0]
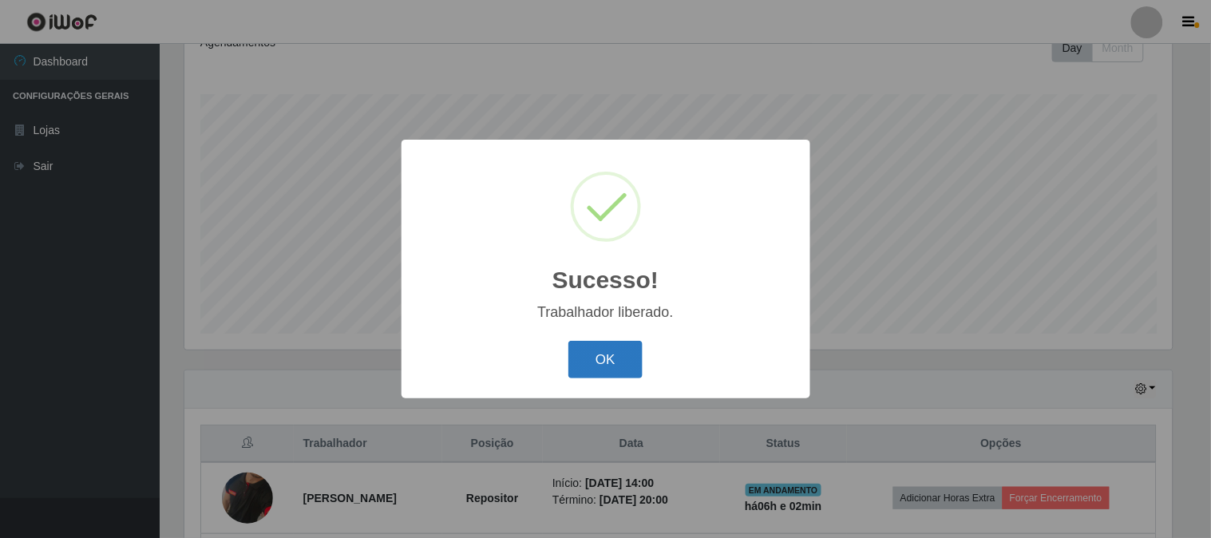
click at [604, 368] on button "OK" at bounding box center [605, 360] width 74 height 38
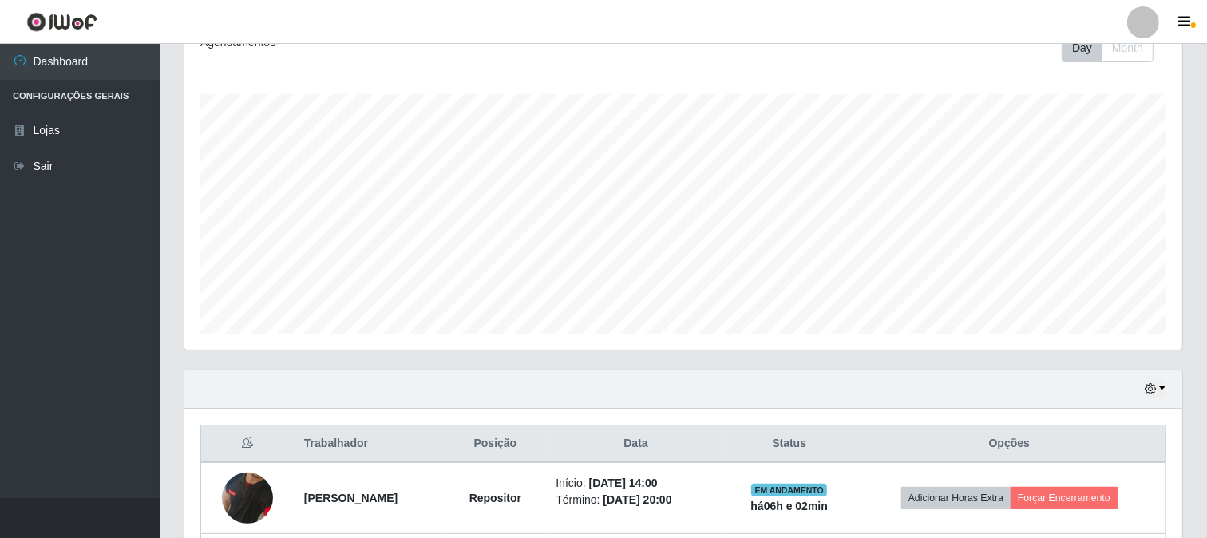
scroll to position [451, 0]
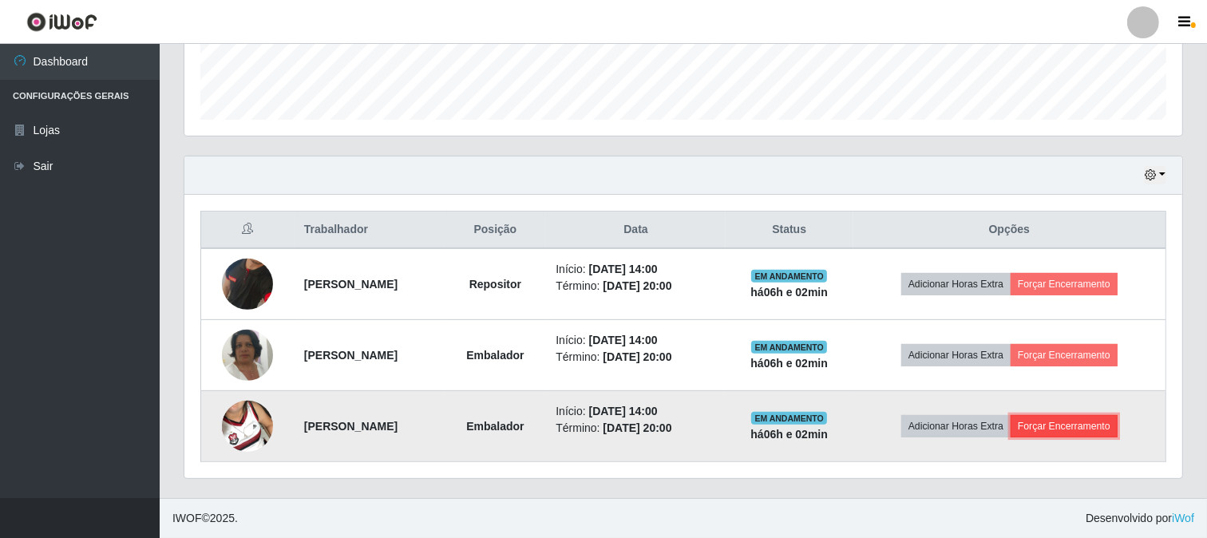
click at [1103, 429] on button "Forçar Encerramento" at bounding box center [1064, 426] width 107 height 22
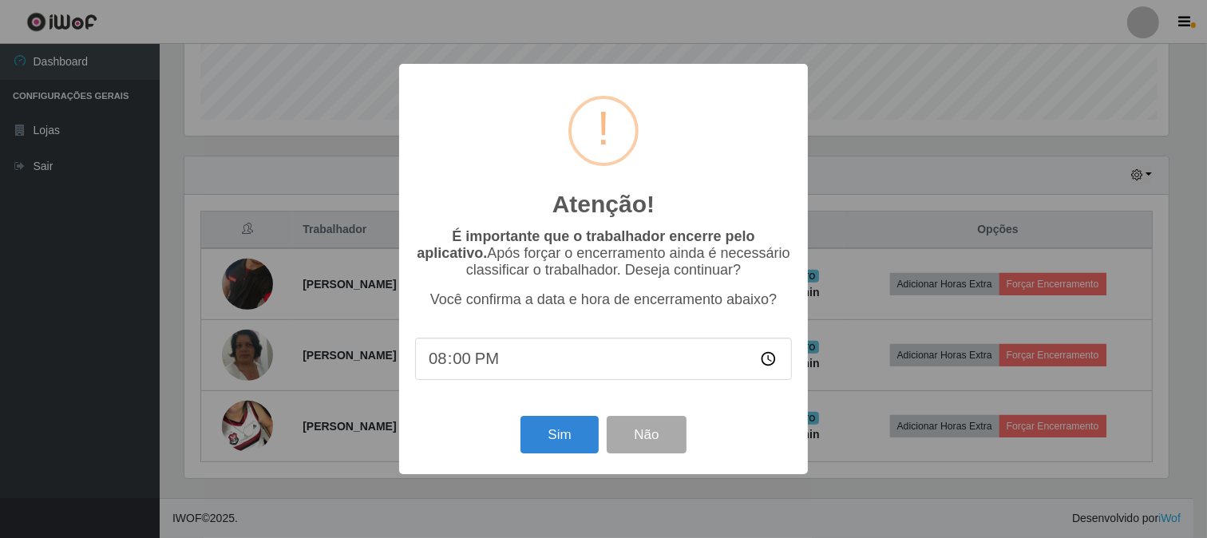
scroll to position [331, 988]
click at [554, 441] on button "Sim" at bounding box center [561, 435] width 77 height 38
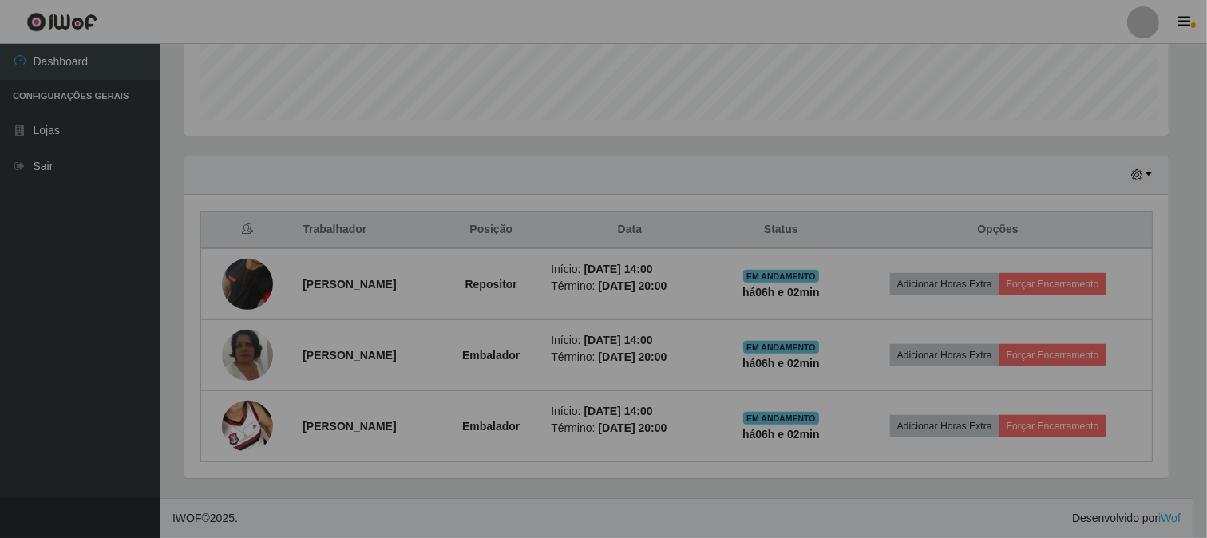
scroll to position [331, 998]
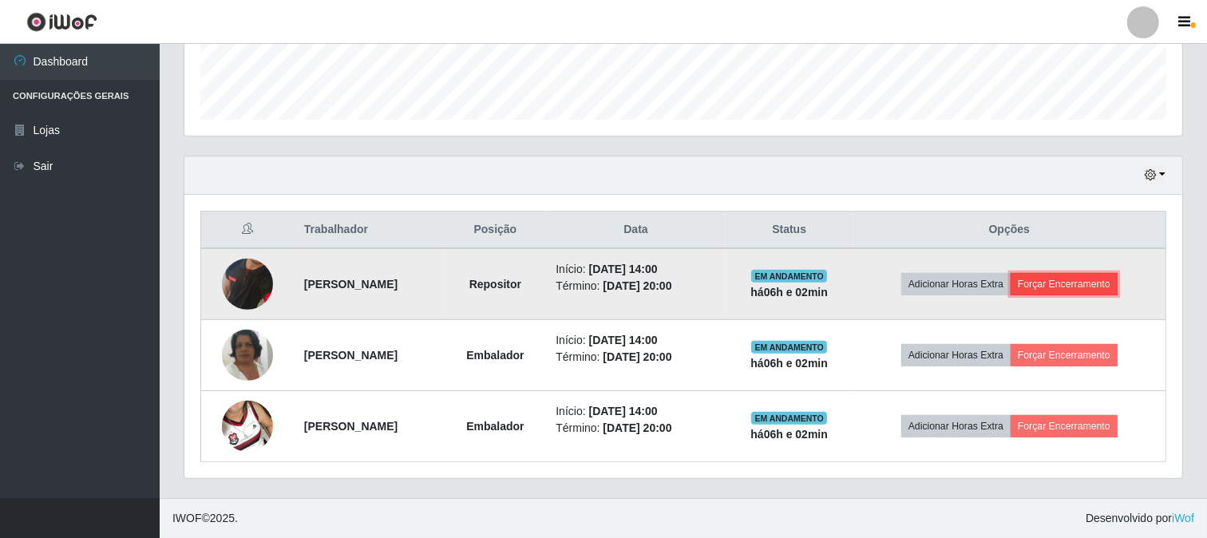
click at [1106, 288] on button "Forçar Encerramento" at bounding box center [1064, 284] width 107 height 22
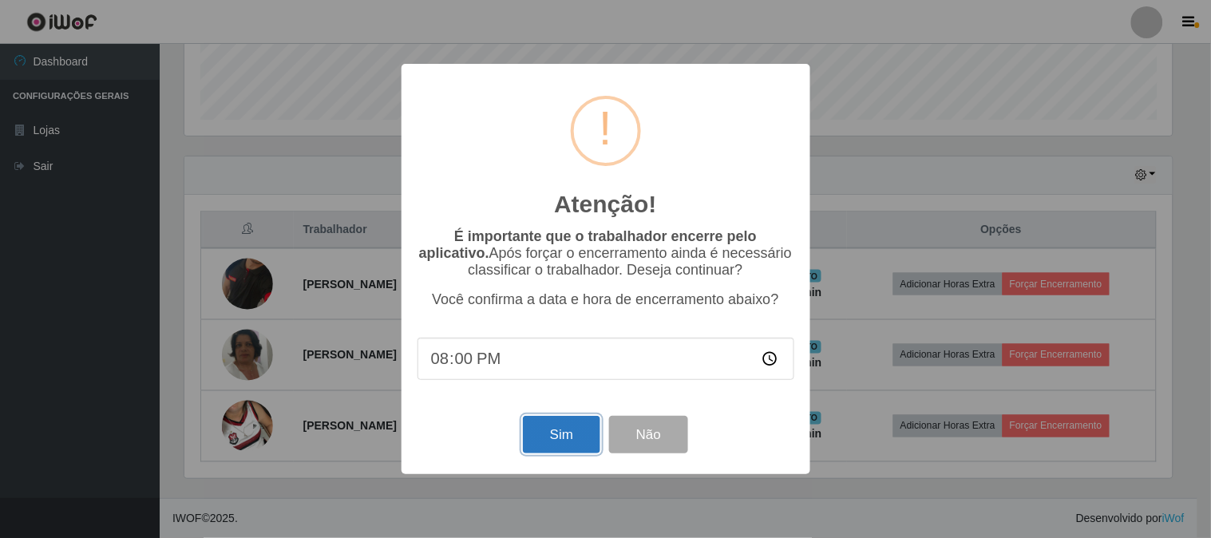
click at [556, 441] on button "Sim" at bounding box center [561, 435] width 77 height 38
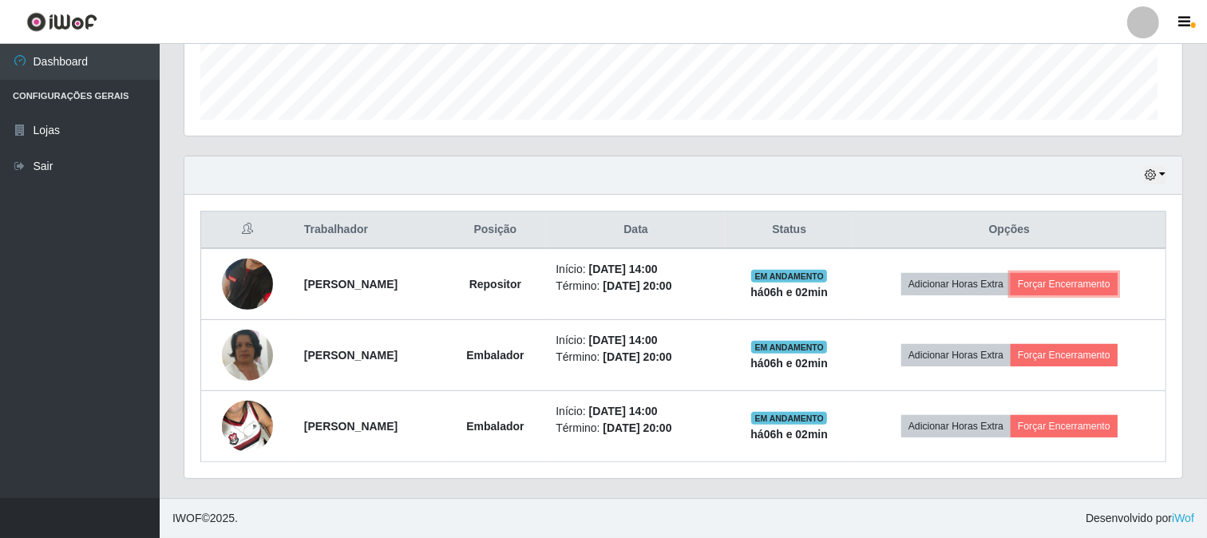
scroll to position [0, 0]
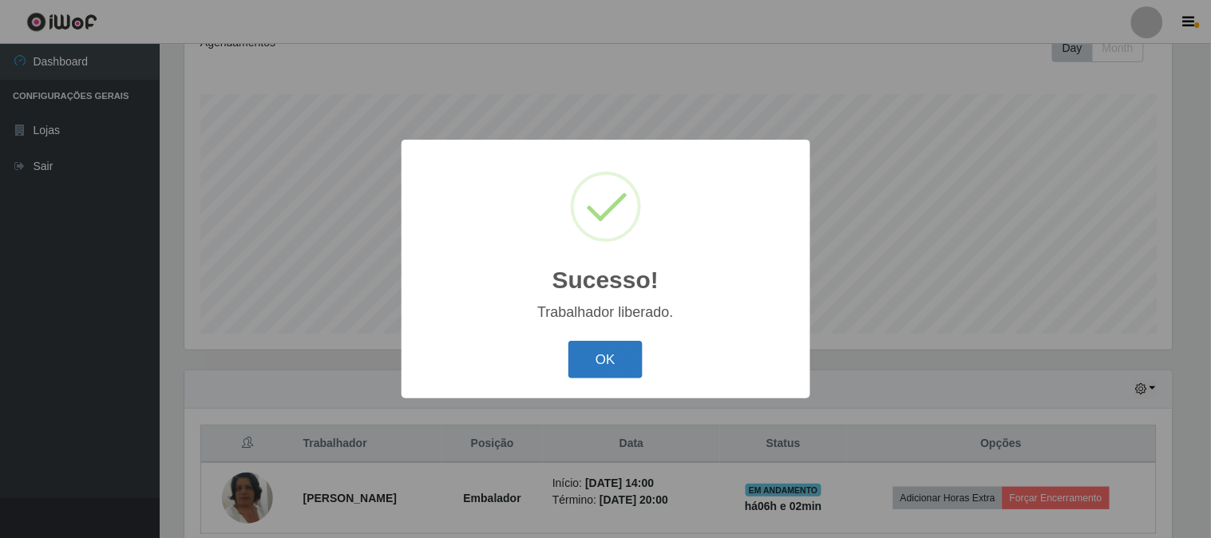
click at [619, 346] on button "OK" at bounding box center [605, 360] width 74 height 38
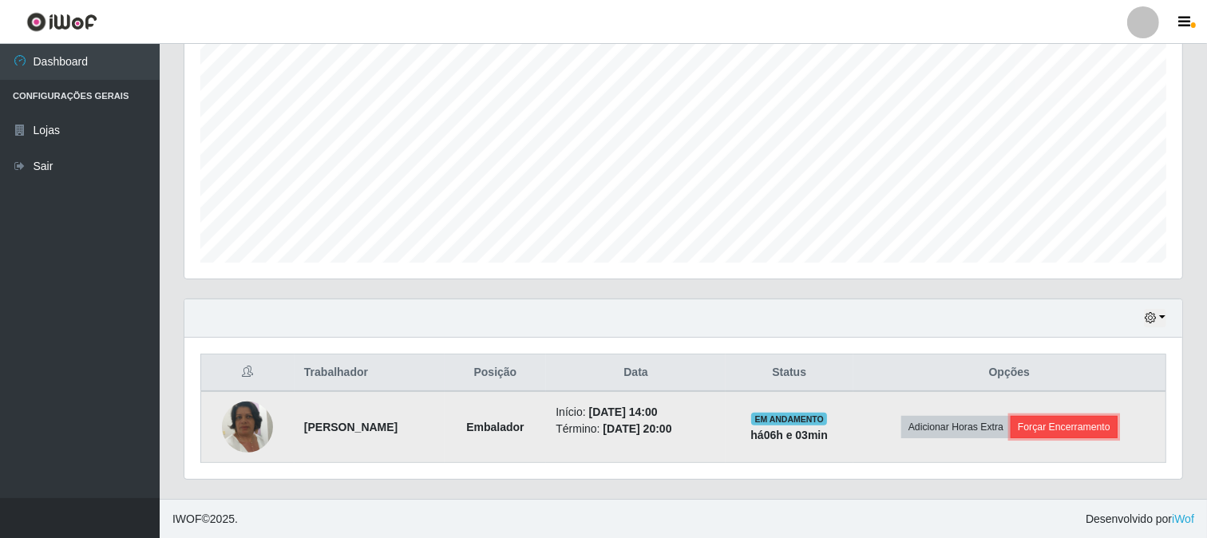
click at [1075, 426] on button "Forçar Encerramento" at bounding box center [1064, 427] width 107 height 22
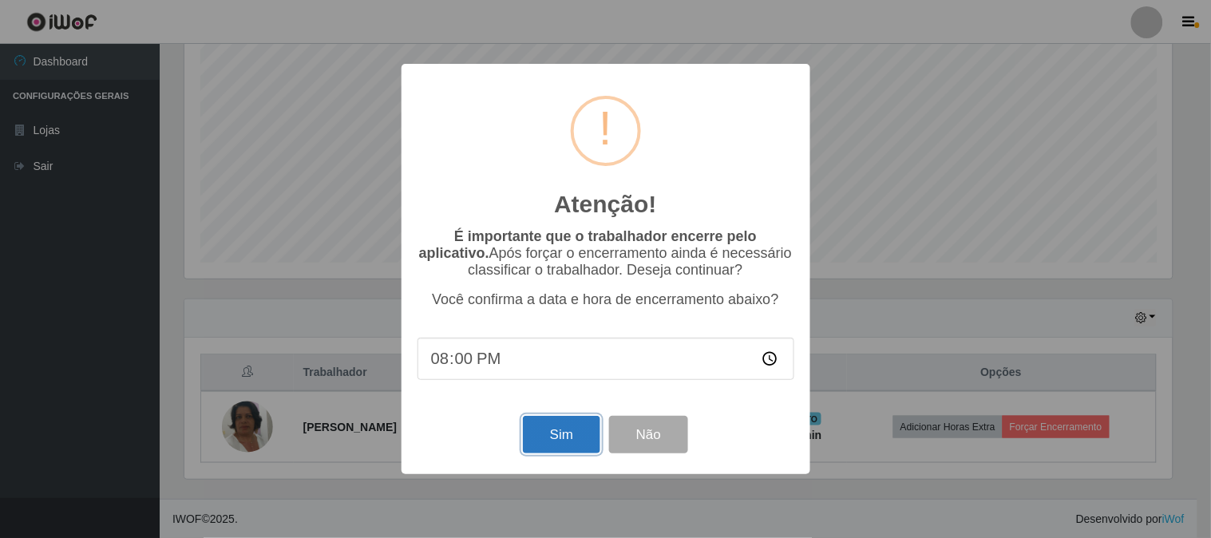
click at [547, 449] on button "Sim" at bounding box center [561, 435] width 77 height 38
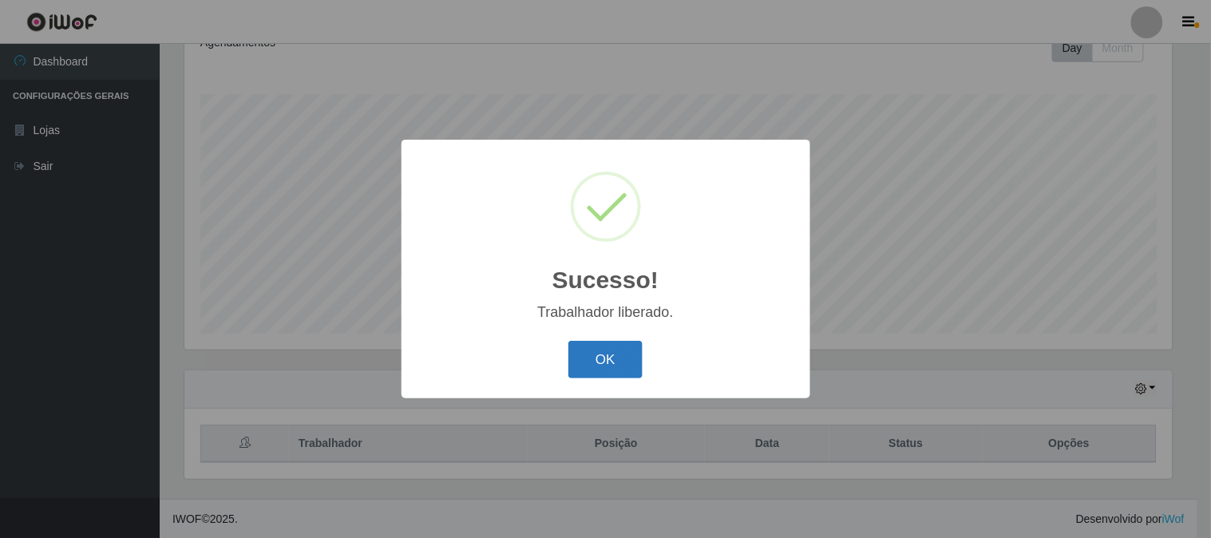
click at [608, 349] on button "OK" at bounding box center [605, 360] width 74 height 38
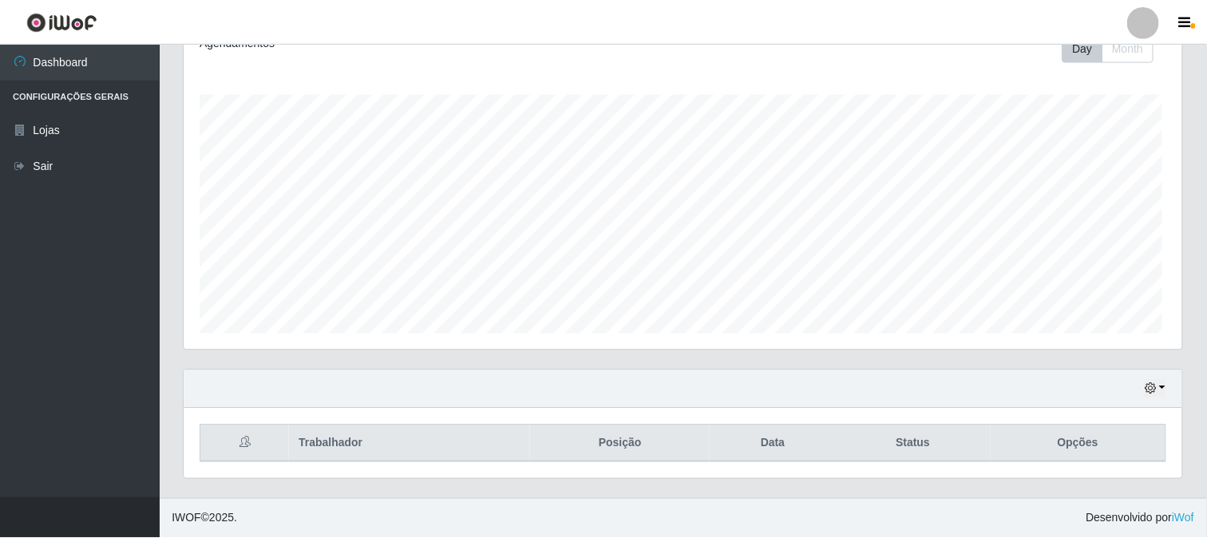
scroll to position [331, 998]
